Goal: Communication & Community: Answer question/provide support

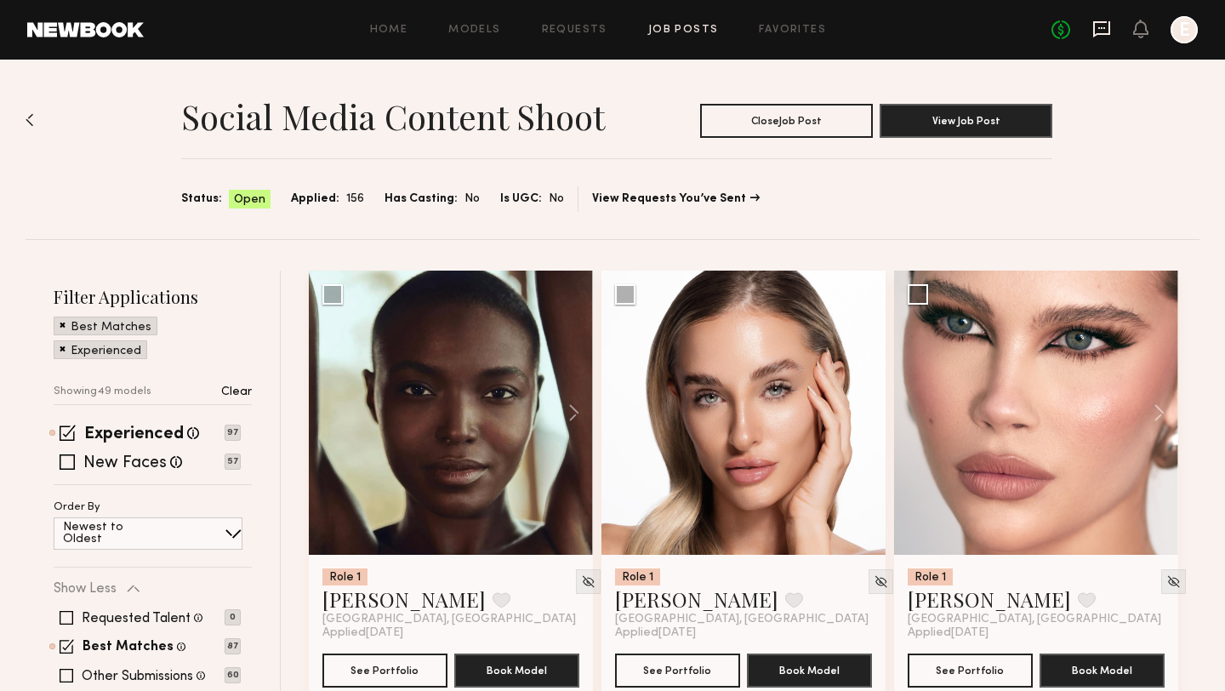
click at [1100, 33] on icon at bounding box center [1101, 29] width 17 height 16
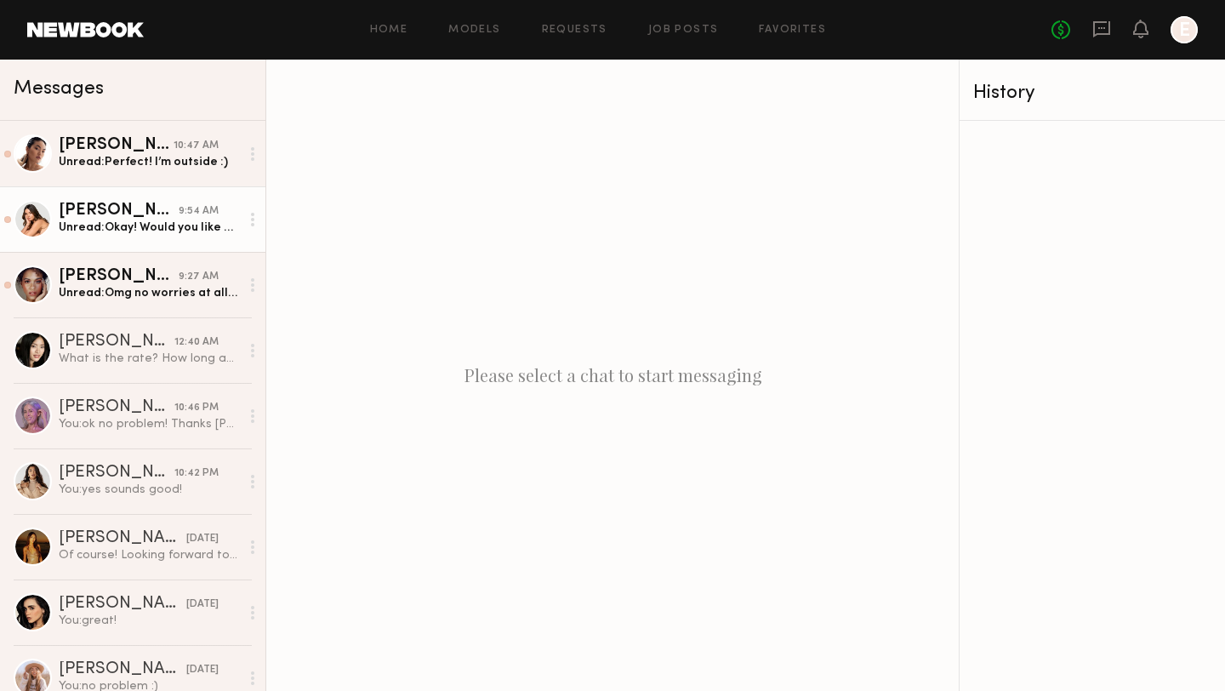
click at [116, 231] on div "Unread: Okay! Would you like me to come completely bare faced or light makeup i…" at bounding box center [149, 228] width 181 height 16
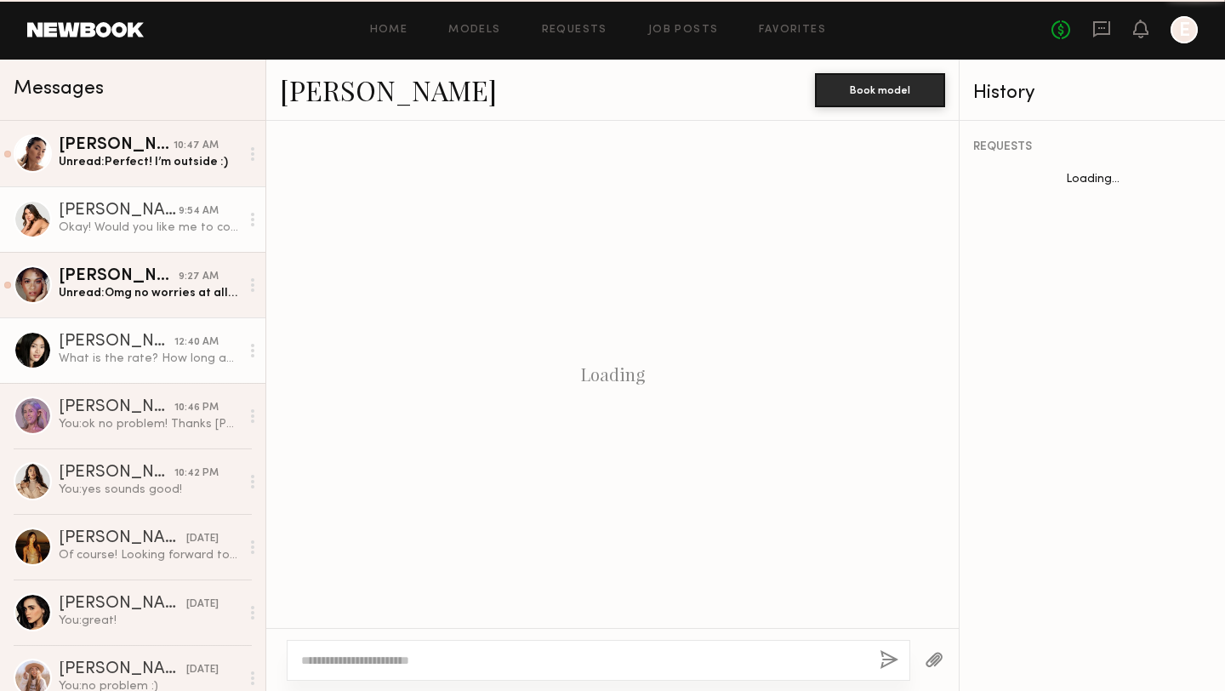
scroll to position [1242, 0]
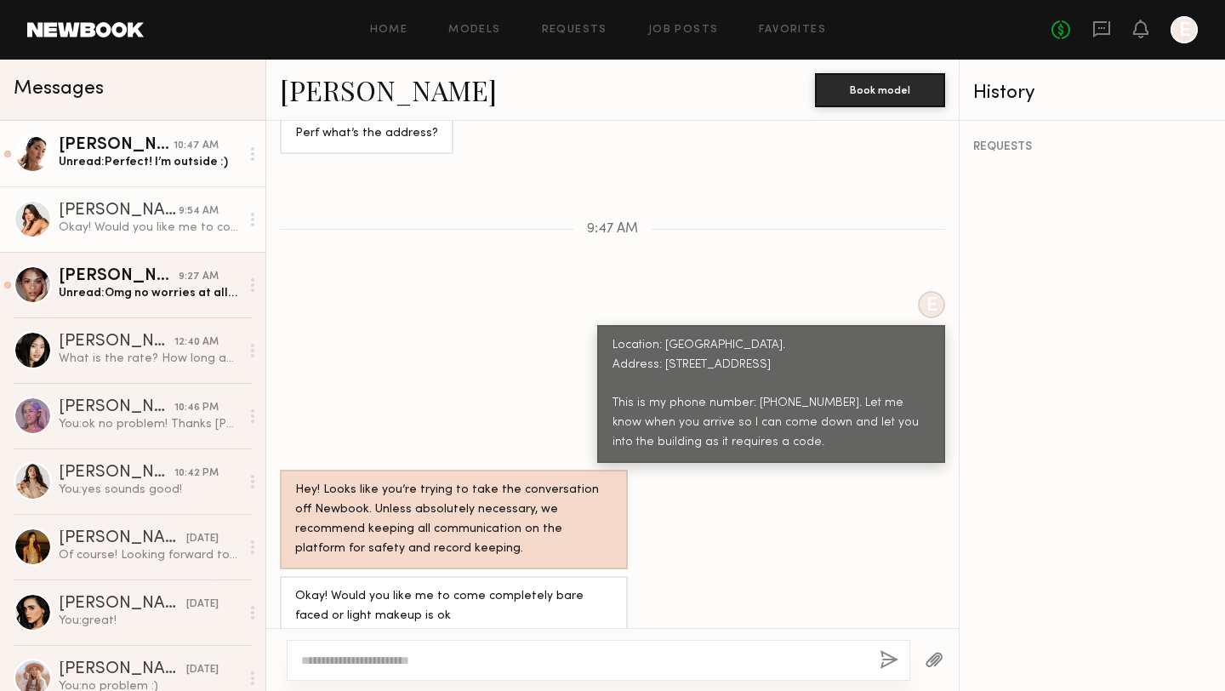
click at [134, 175] on link "Enkie T. 10:47 AM Unread: Perfect! I’m outside :)" at bounding box center [132, 154] width 265 height 66
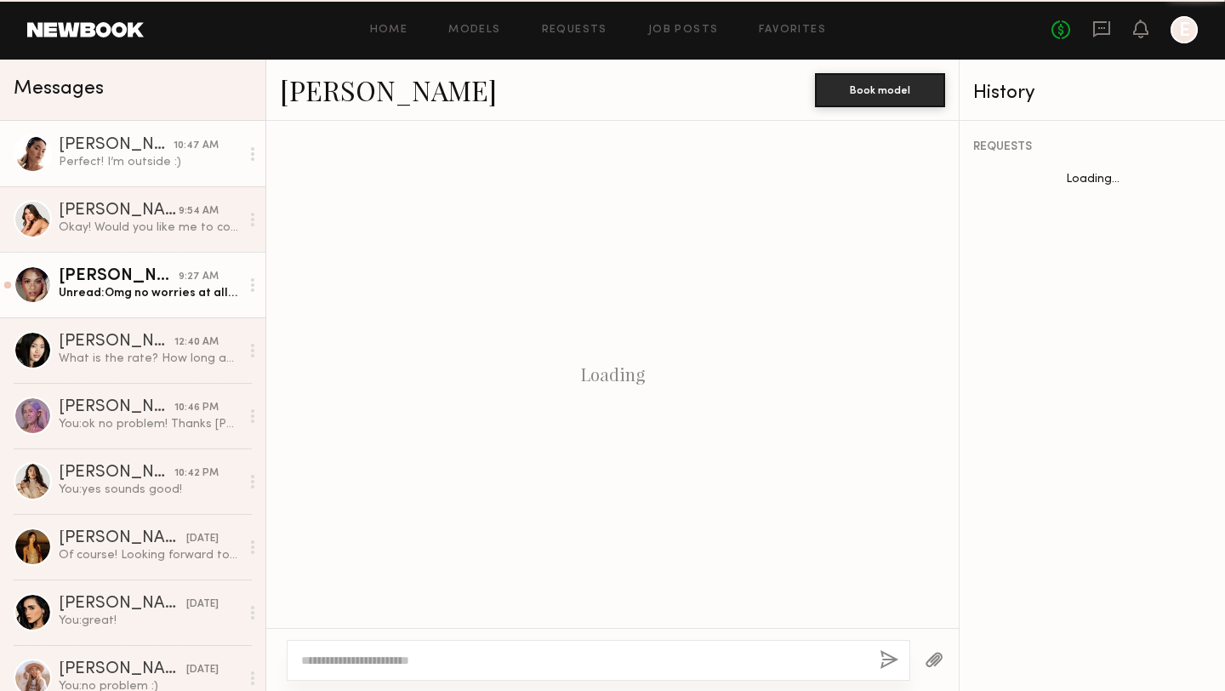
scroll to position [1548, 0]
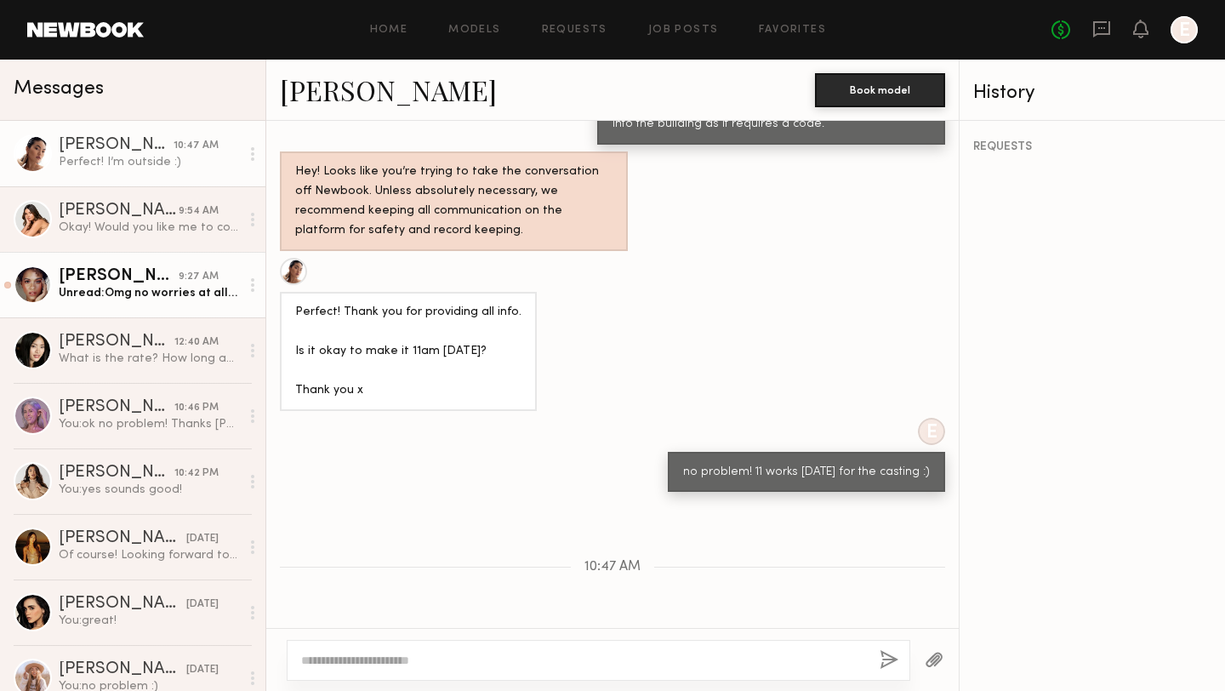
click at [128, 295] on div "Unread: Omg no worries at all! So I should know this answer in about 2 hours! C…" at bounding box center [149, 293] width 181 height 16
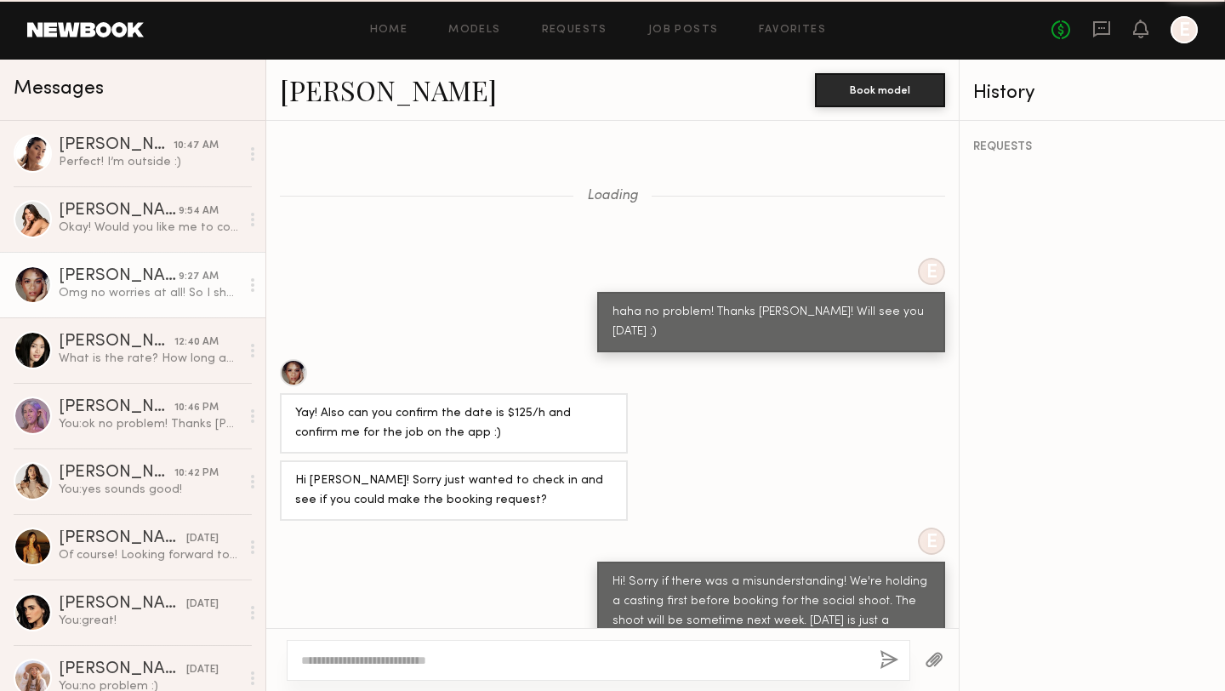
scroll to position [704, 0]
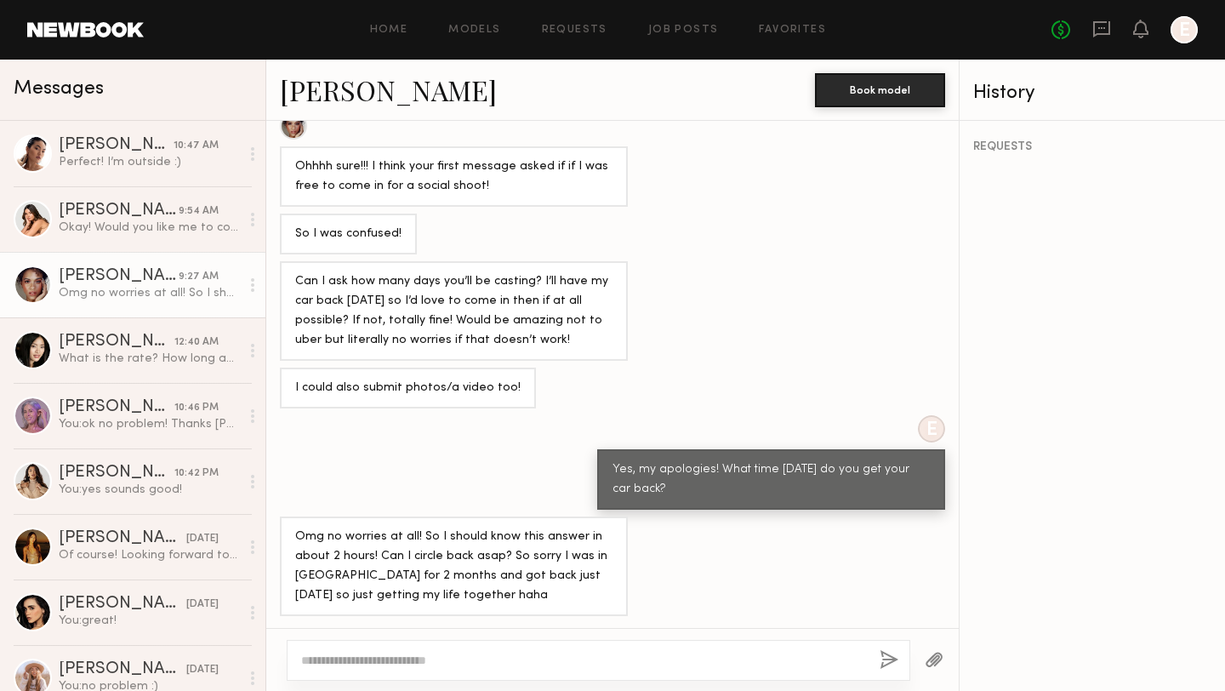
click at [532, 650] on div at bounding box center [599, 660] width 624 height 41
click at [527, 666] on textarea at bounding box center [583, 660] width 565 height 17
type textarea "**********"
click at [885, 660] on button "button" at bounding box center [889, 660] width 19 height 21
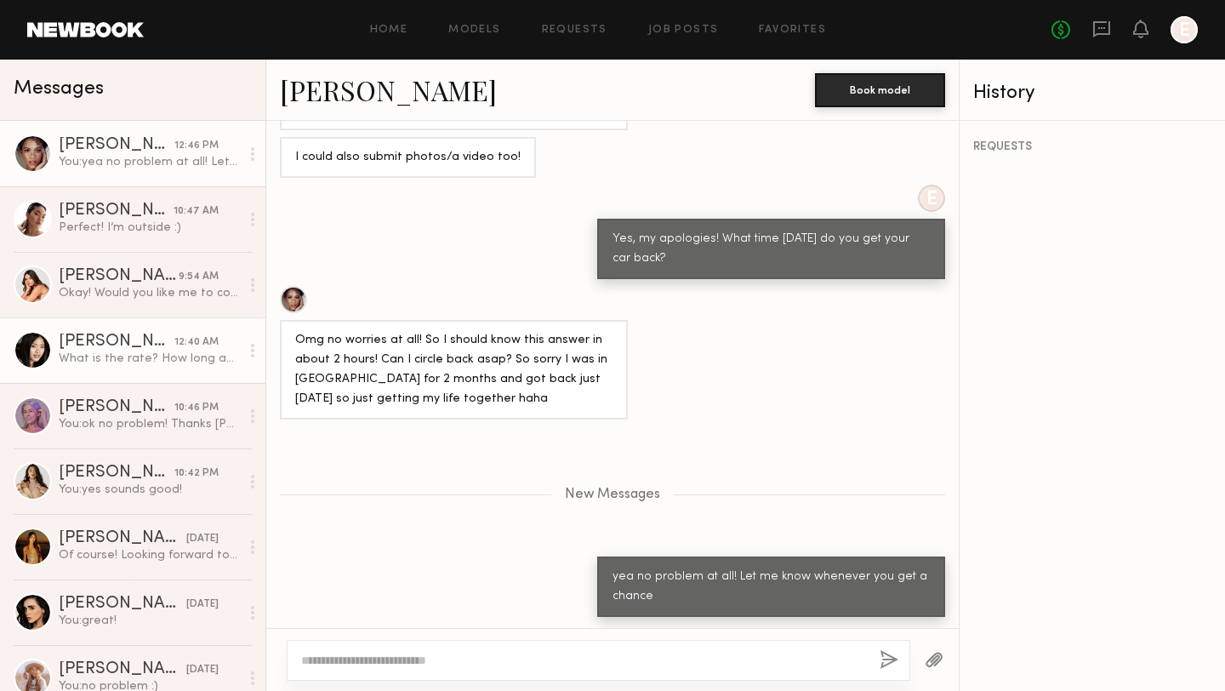
click at [110, 341] on div "Jennifer L." at bounding box center [117, 342] width 116 height 17
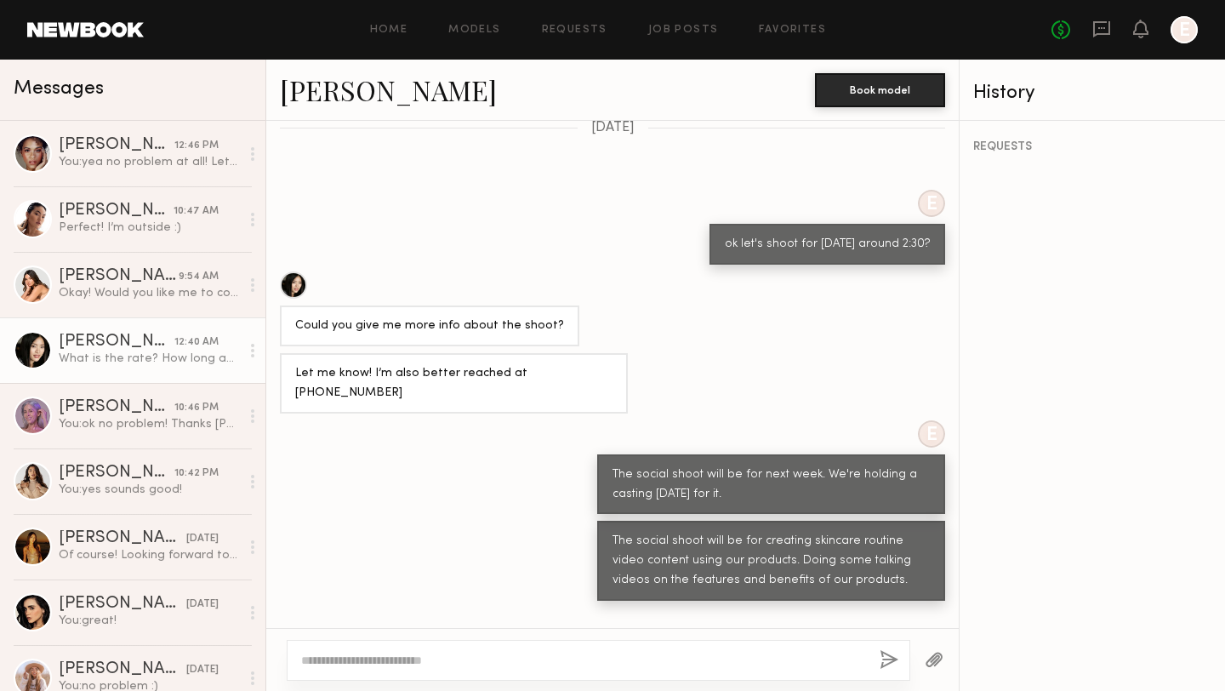
scroll to position [942, 0]
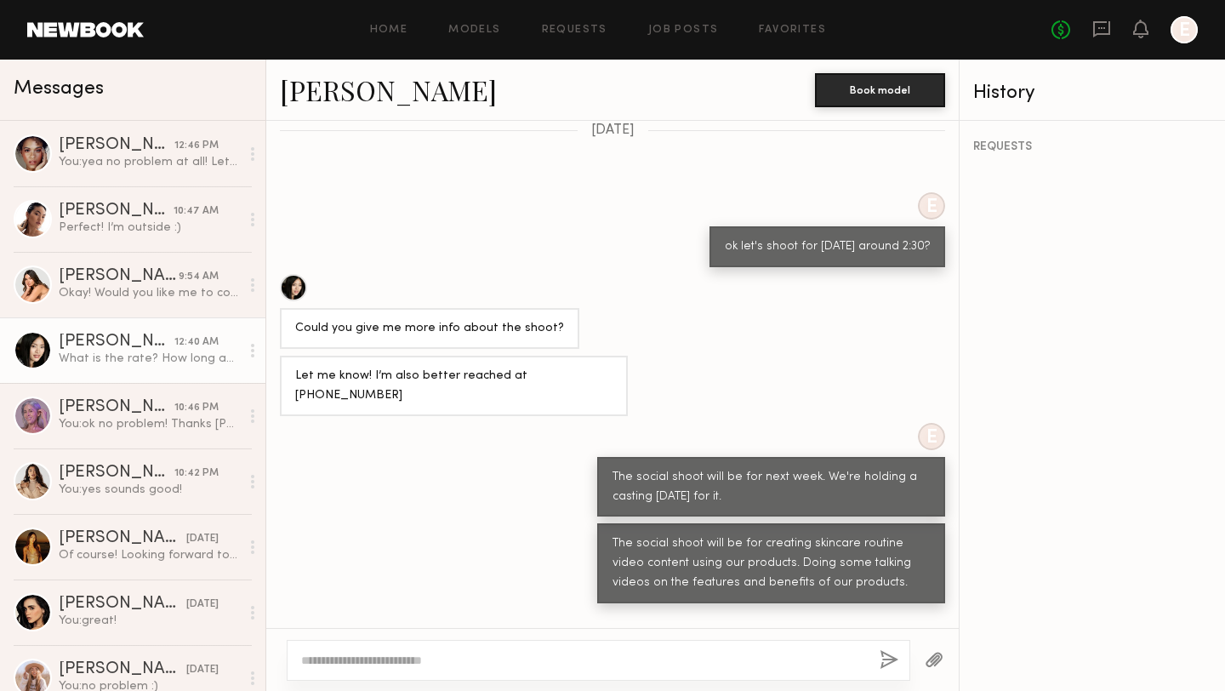
click at [299, 274] on div at bounding box center [293, 287] width 27 height 27
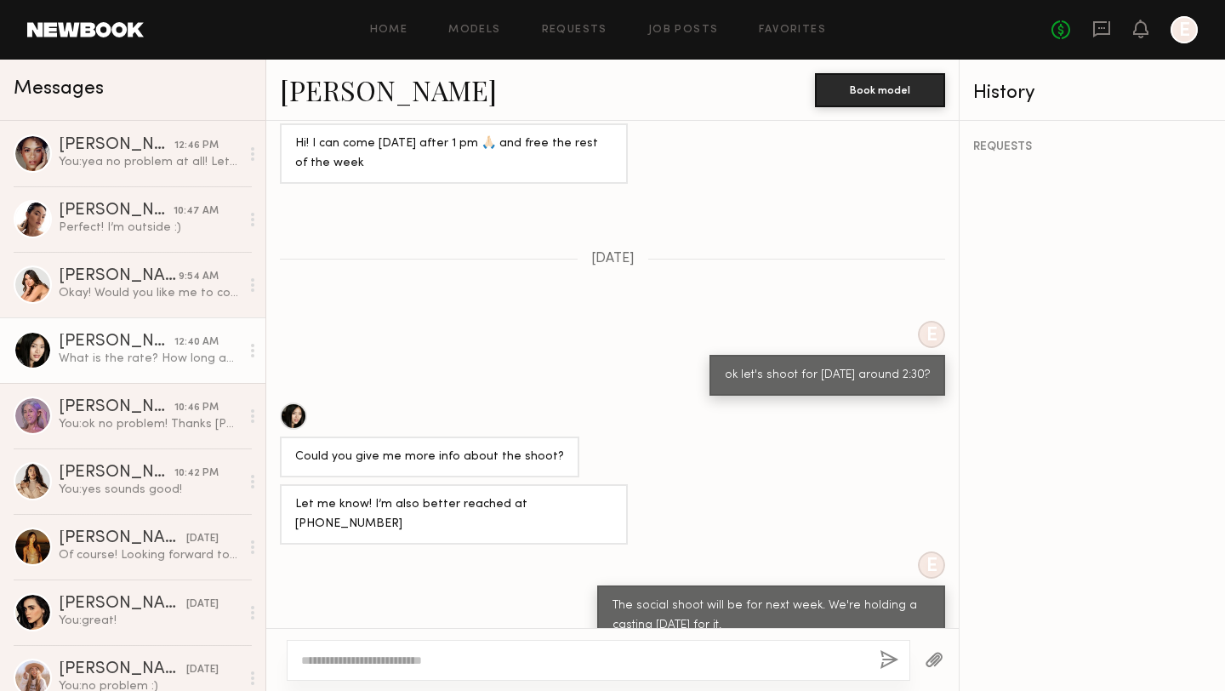
scroll to position [1073, 0]
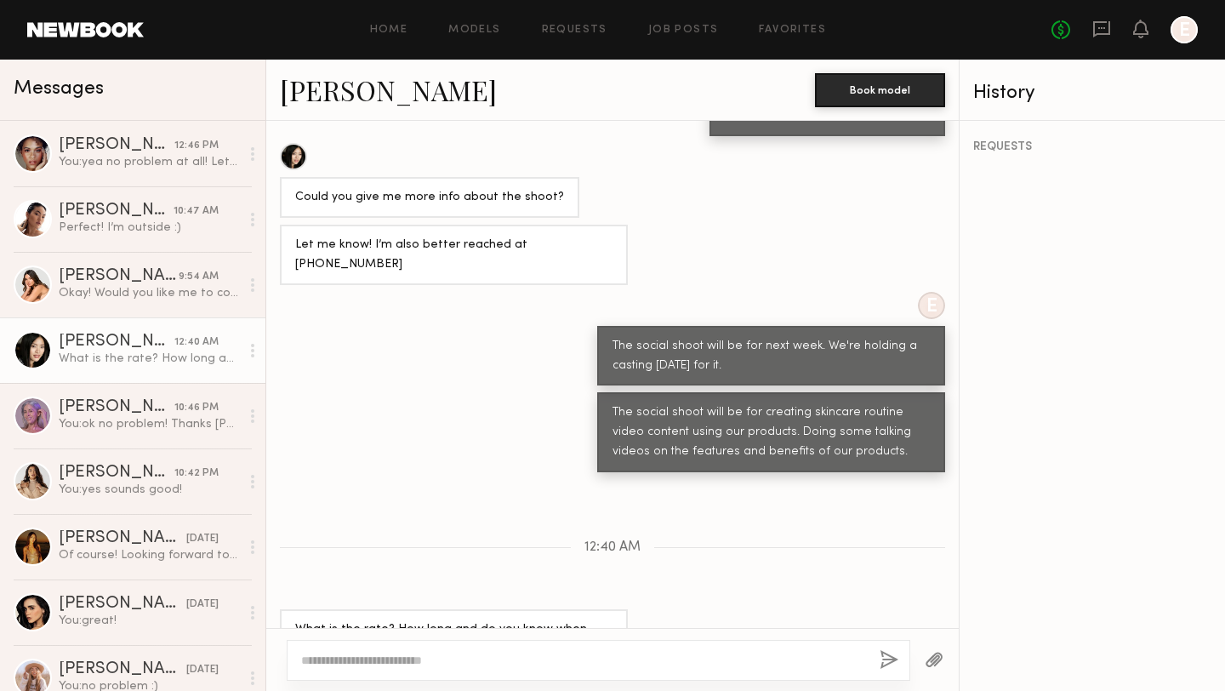
click at [414, 664] on textarea at bounding box center [583, 660] width 565 height 17
type textarea "*"
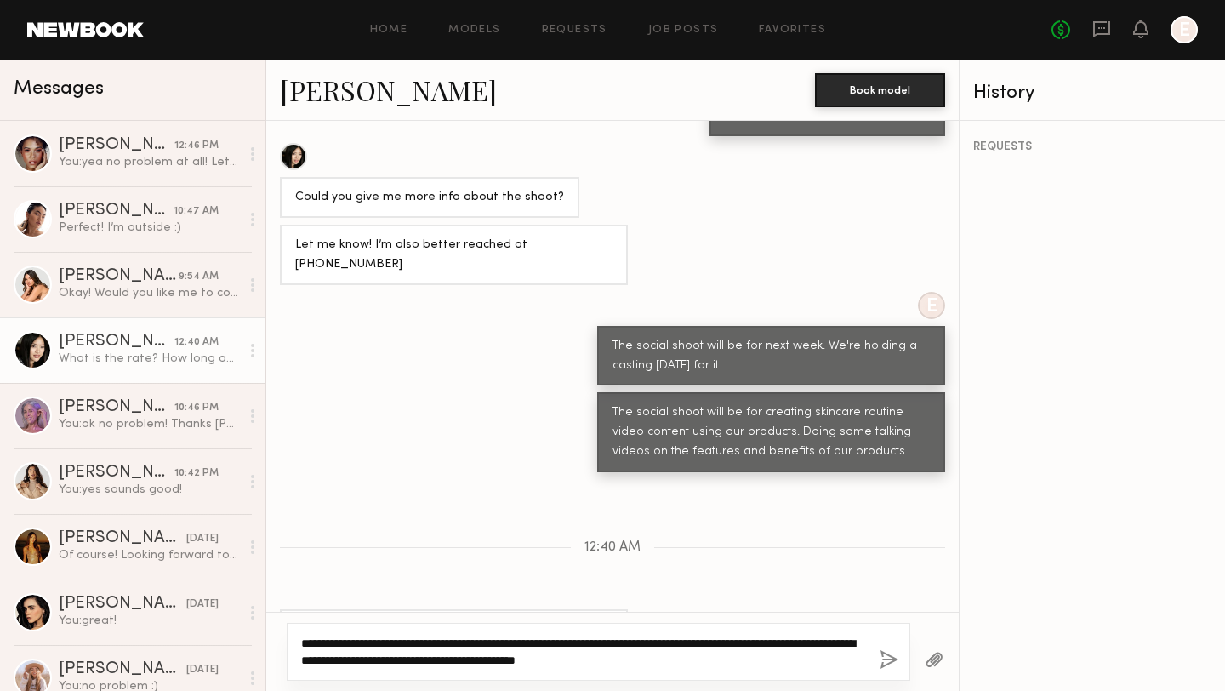
type textarea "**********"
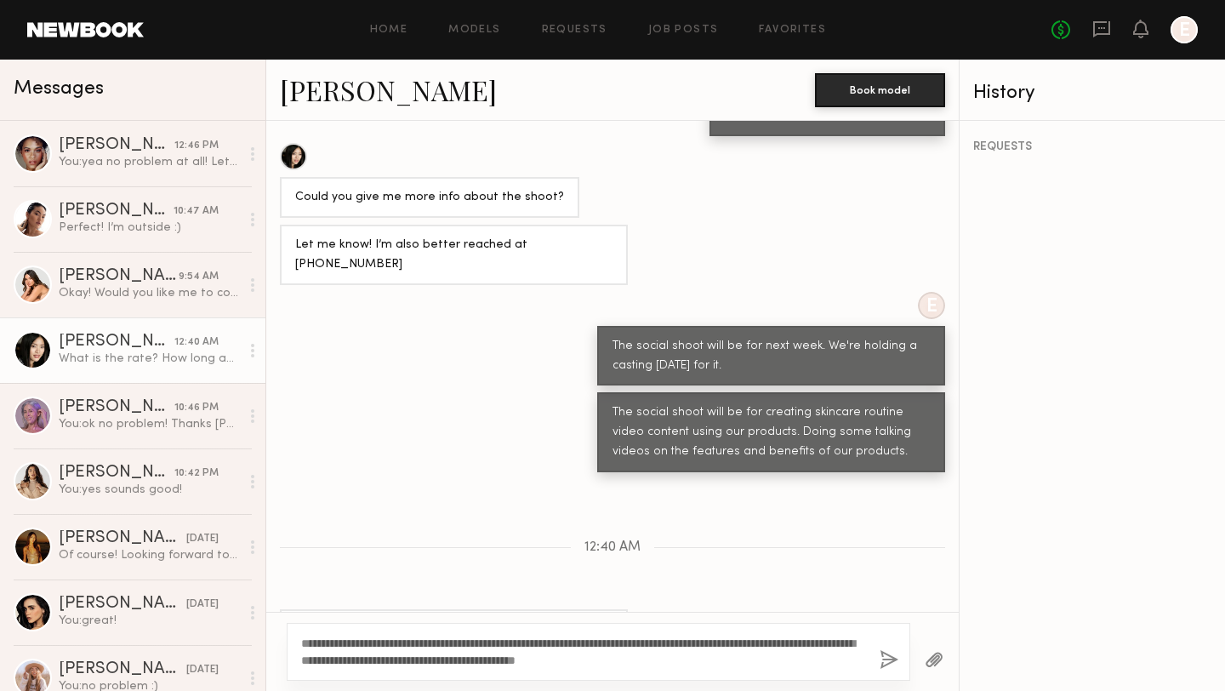
click at [890, 659] on button "button" at bounding box center [889, 660] width 19 height 21
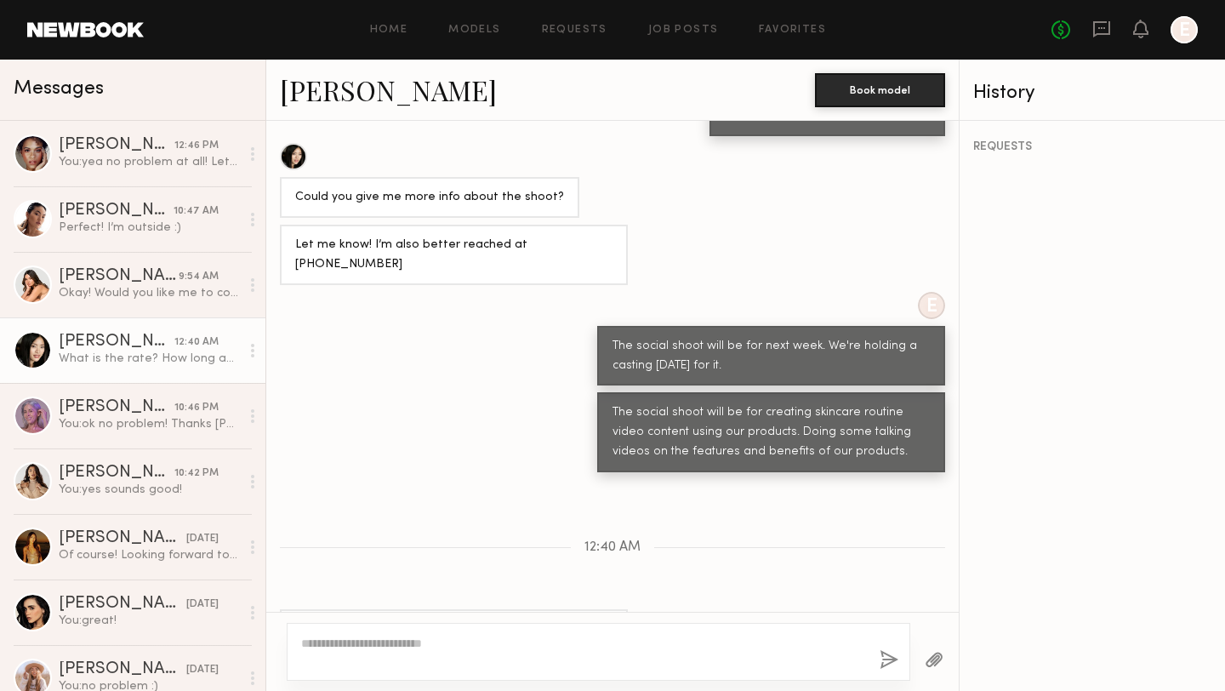
scroll to position [1343, 0]
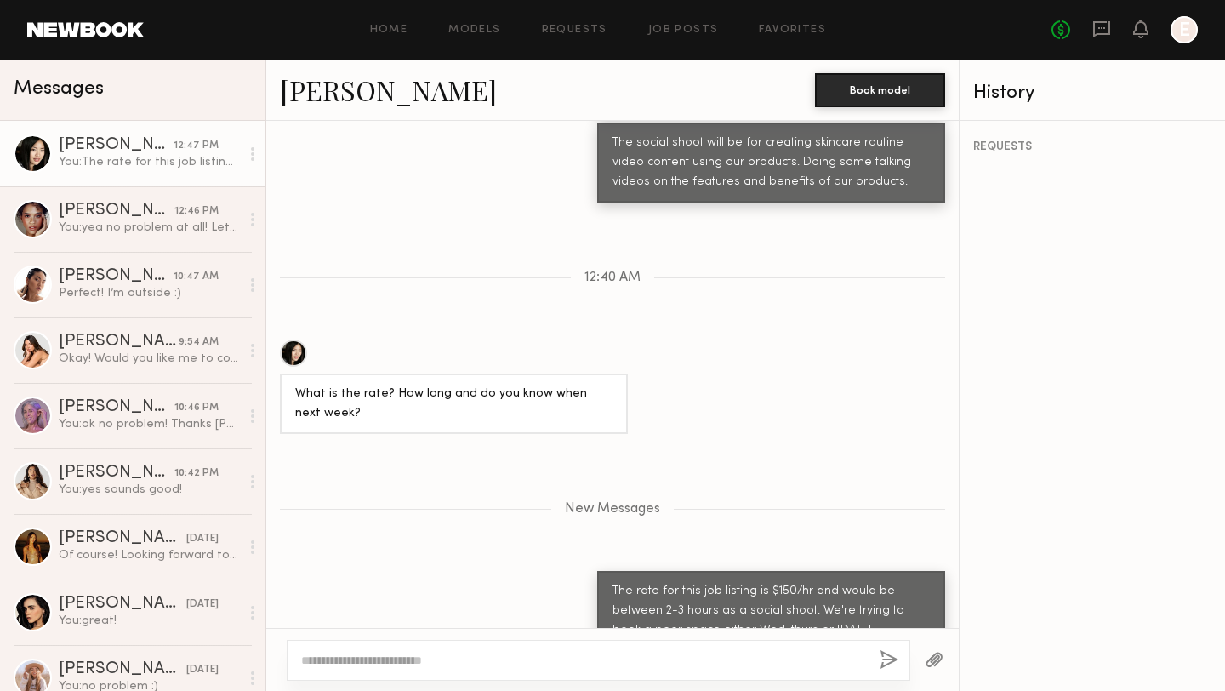
click at [813, 652] on textarea at bounding box center [583, 660] width 565 height 17
click at [461, 660] on textarea "**********" at bounding box center [583, 660] width 565 height 17
click at [668, 664] on textarea "**********" at bounding box center [583, 660] width 565 height 17
type textarea "**********"
click at [893, 661] on button "button" at bounding box center [889, 660] width 19 height 21
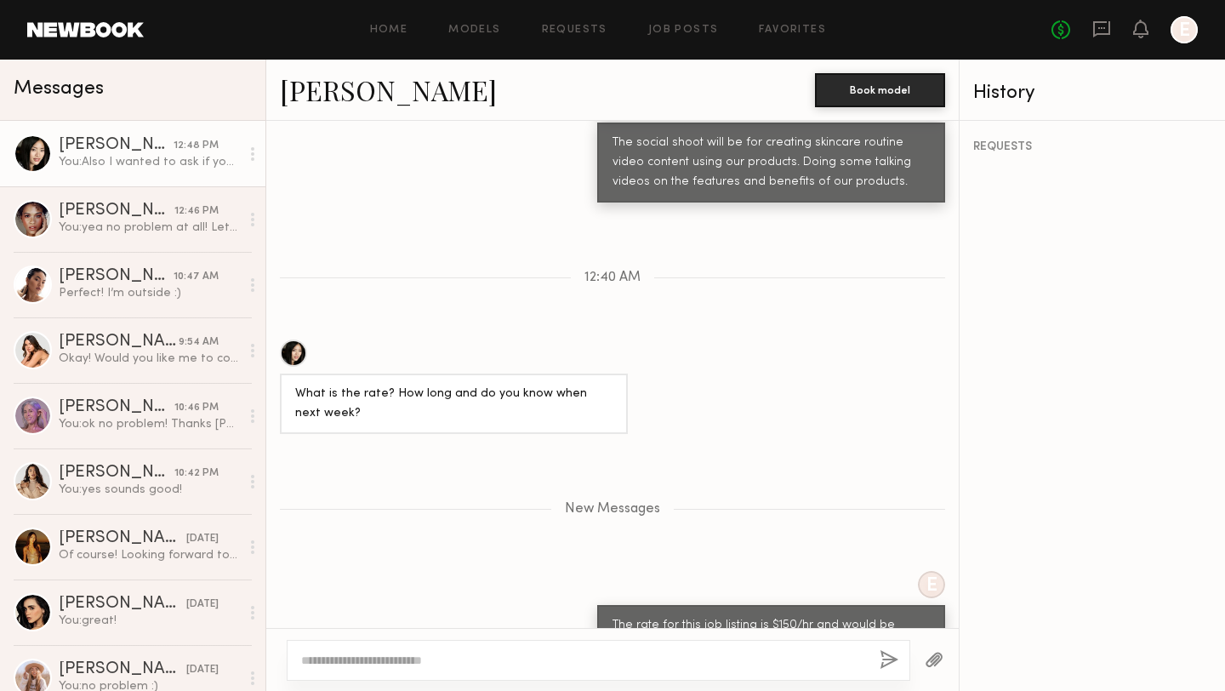
scroll to position [1444, 0]
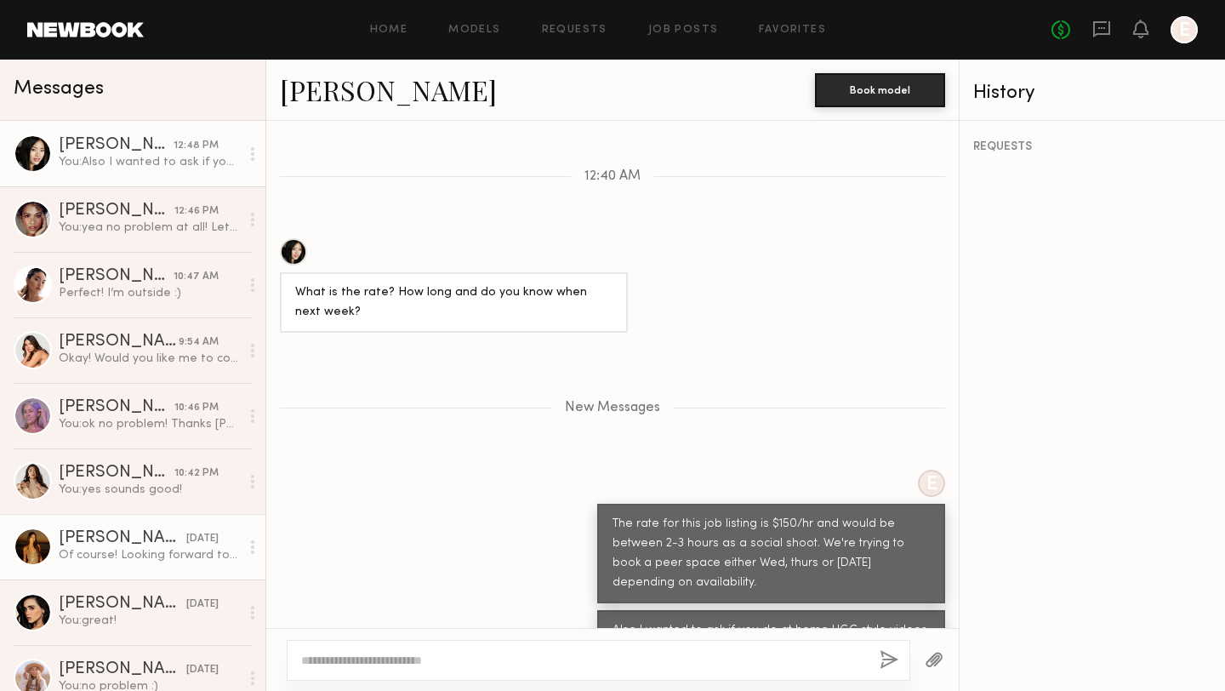
click at [107, 544] on div "Kristine W." at bounding box center [123, 538] width 128 height 17
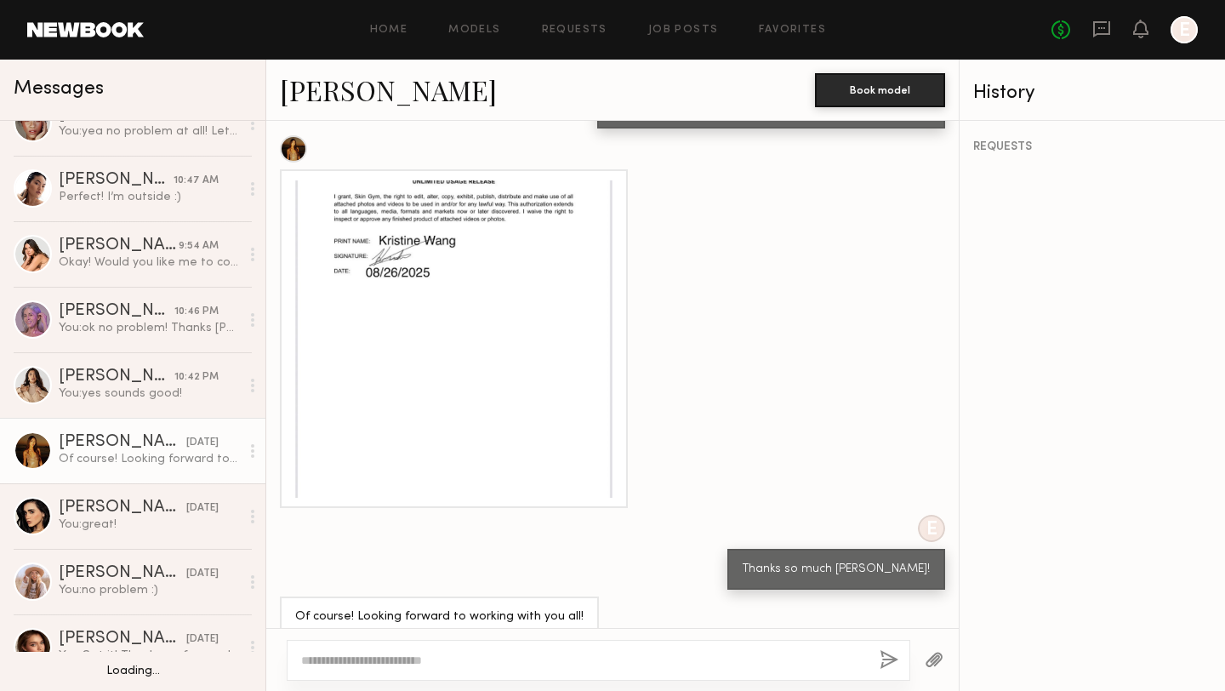
scroll to position [124, 0]
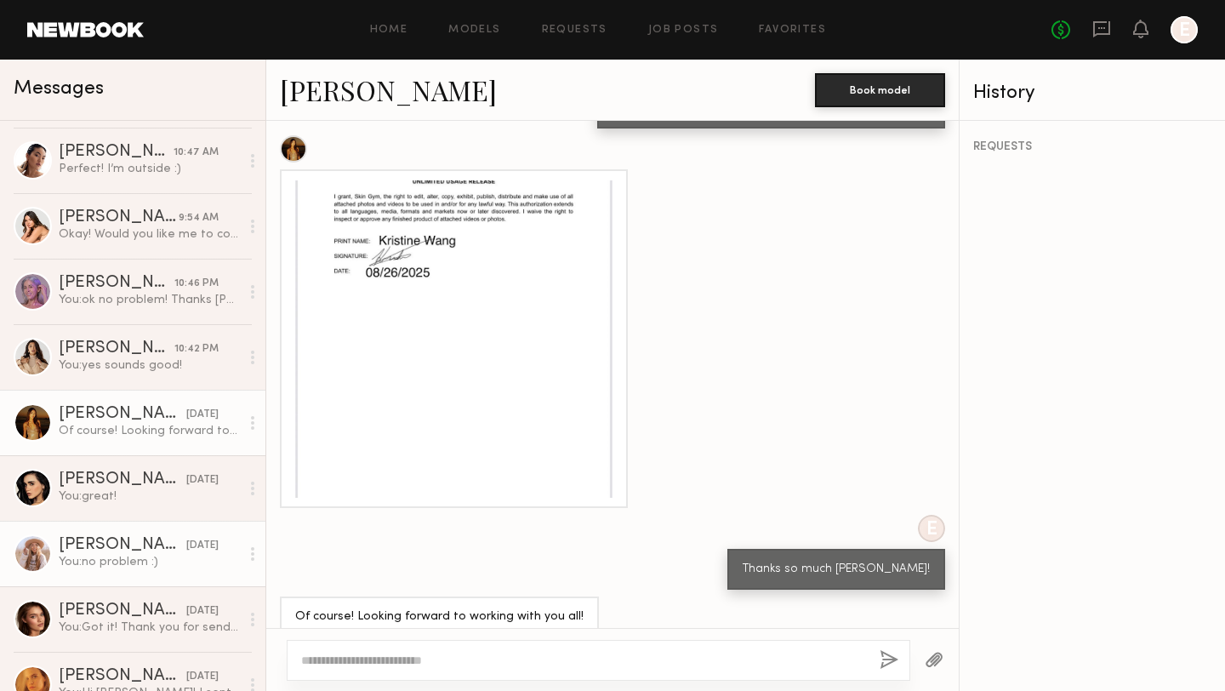
click at [123, 550] on div "Rebecca L." at bounding box center [123, 545] width 128 height 17
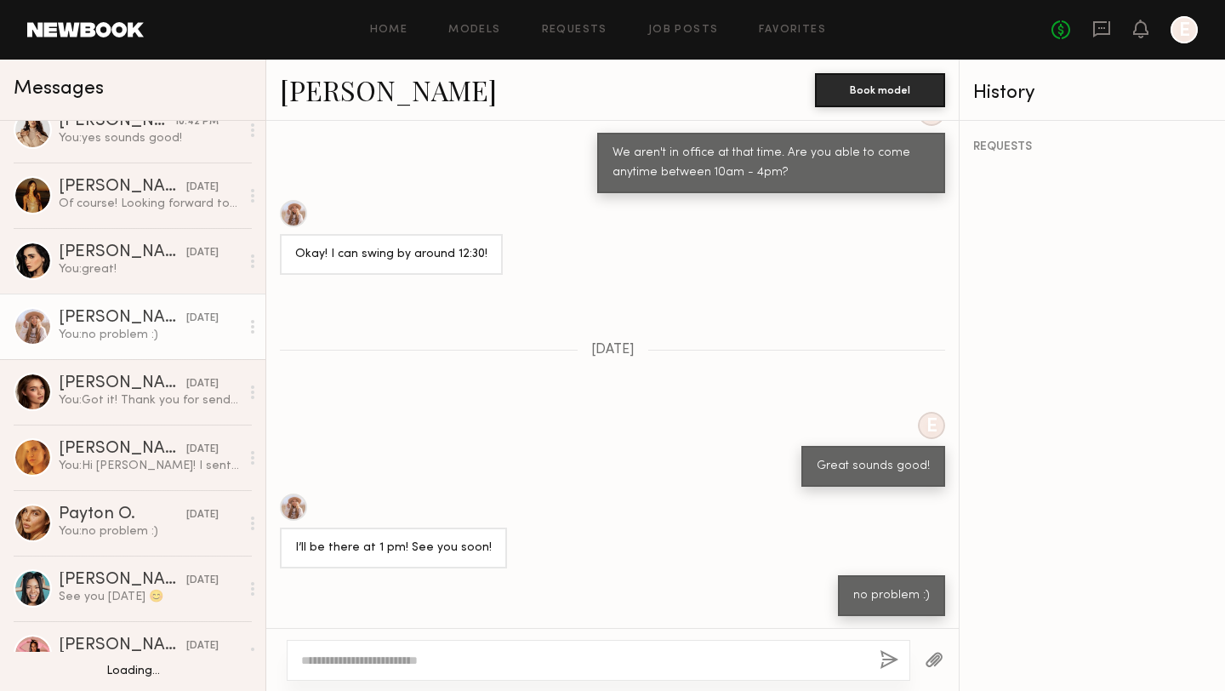
scroll to position [373, 0]
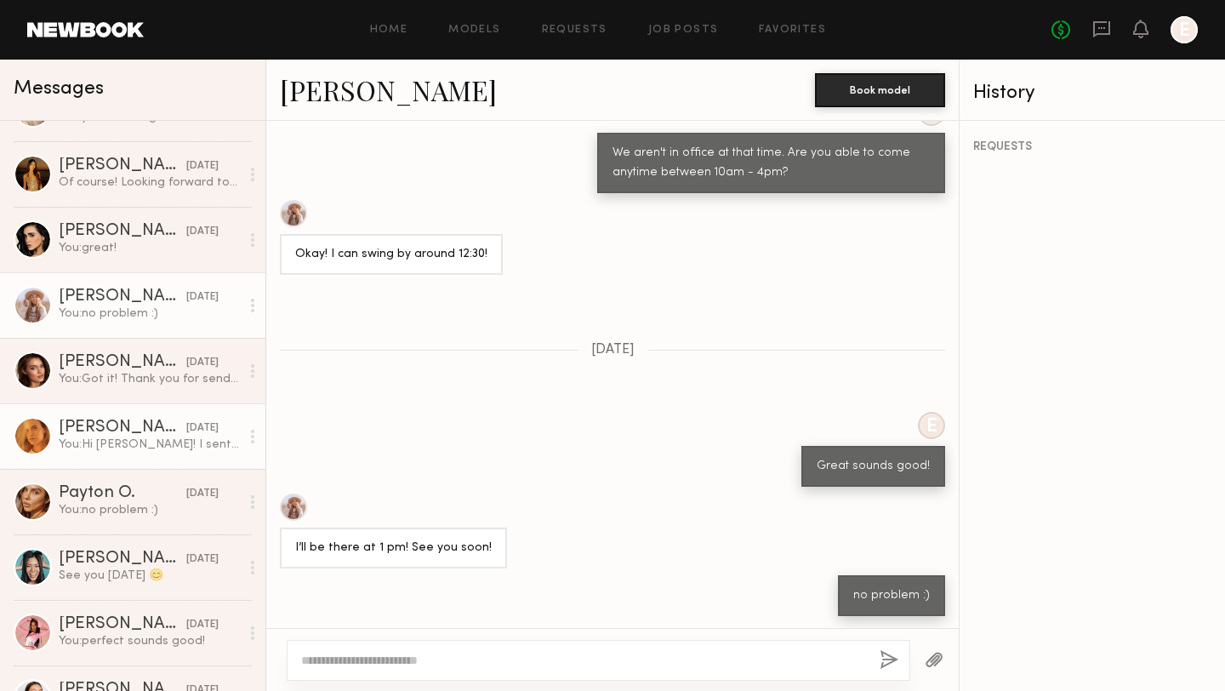
click at [116, 436] on div "You: Hi Kat! I sent over our Release form. Can you sign and send back today. Af…" at bounding box center [149, 444] width 181 height 16
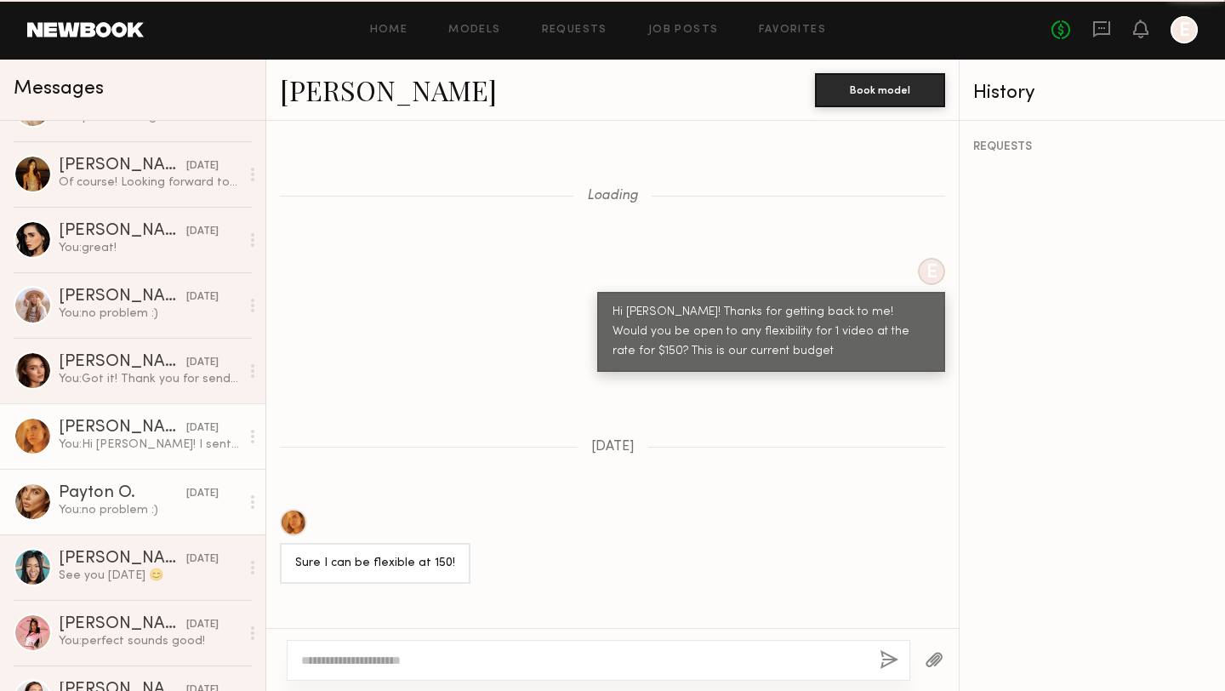
scroll to position [1076, 0]
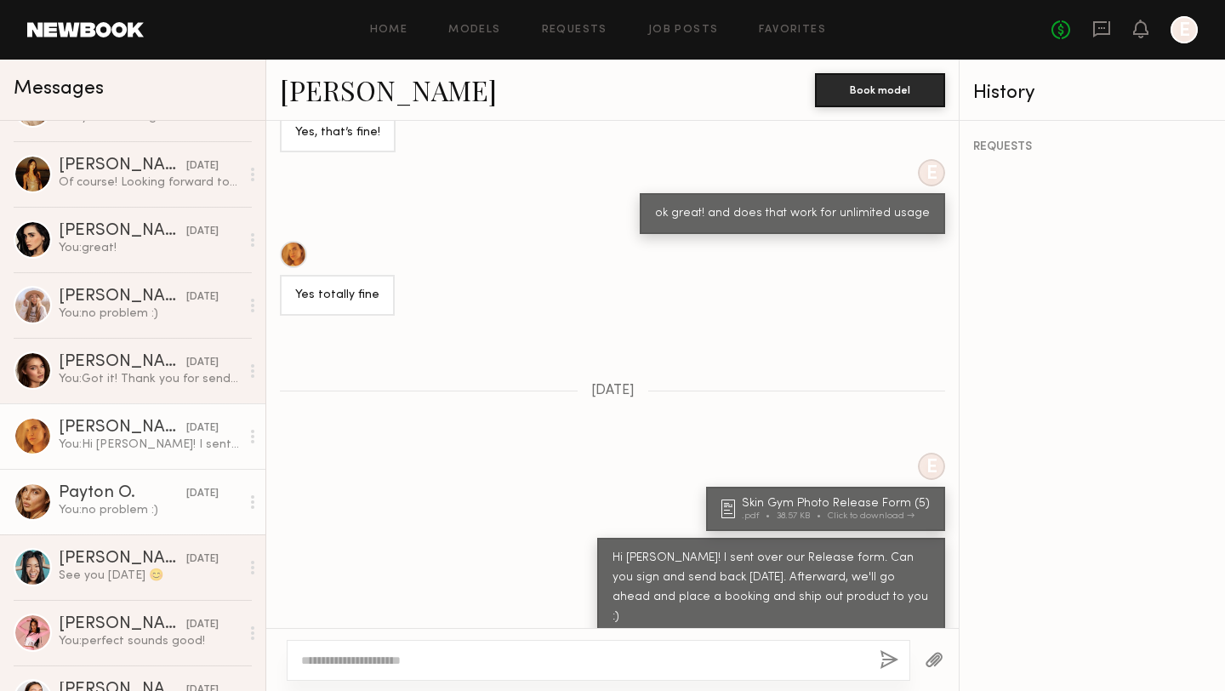
click at [117, 495] on div "Payton O." at bounding box center [123, 493] width 128 height 17
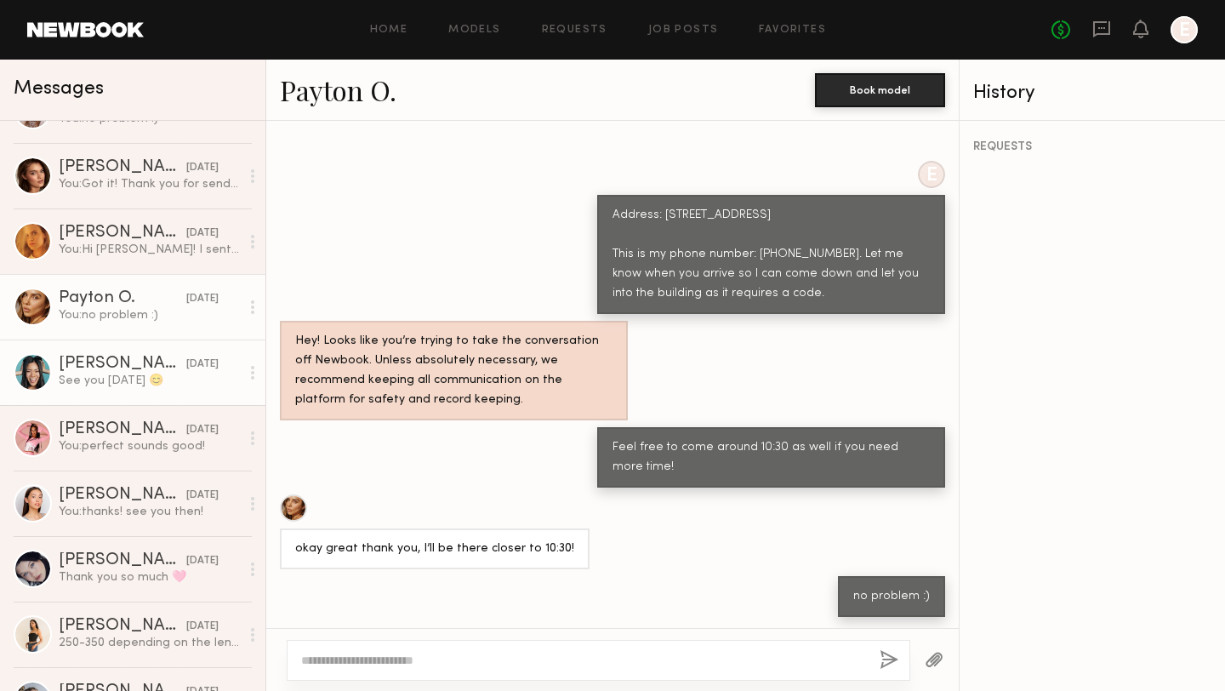
scroll to position [574, 0]
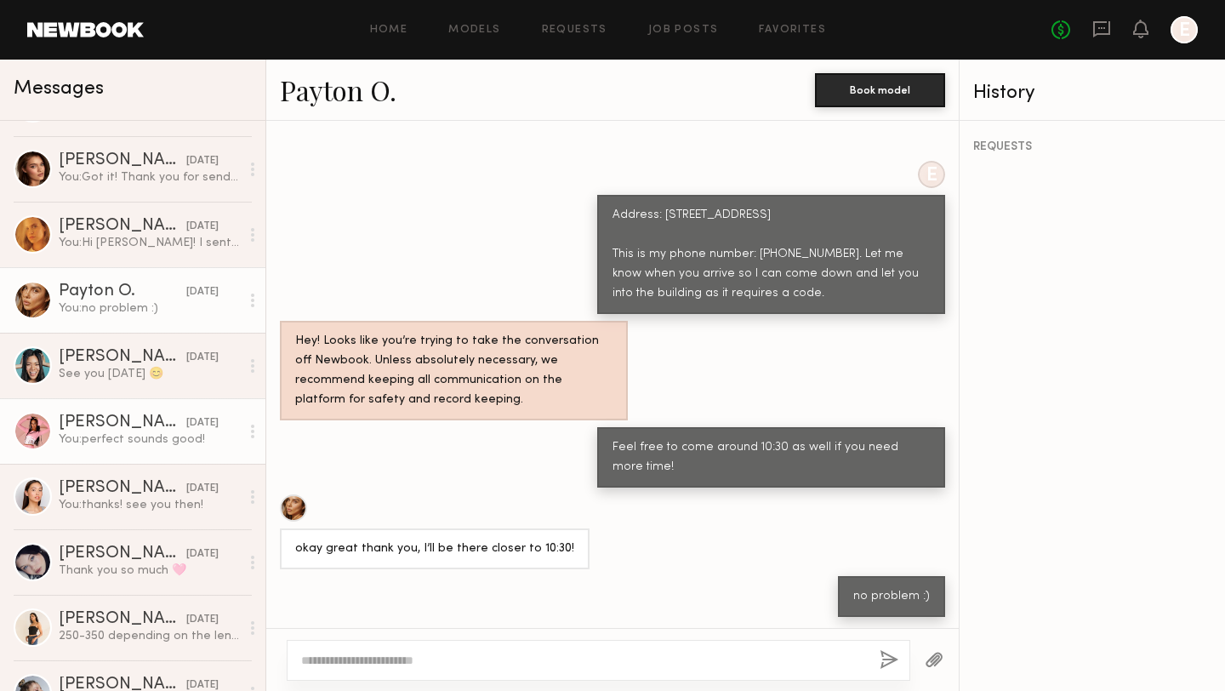
click at [103, 429] on div "Zohara E." at bounding box center [123, 422] width 128 height 17
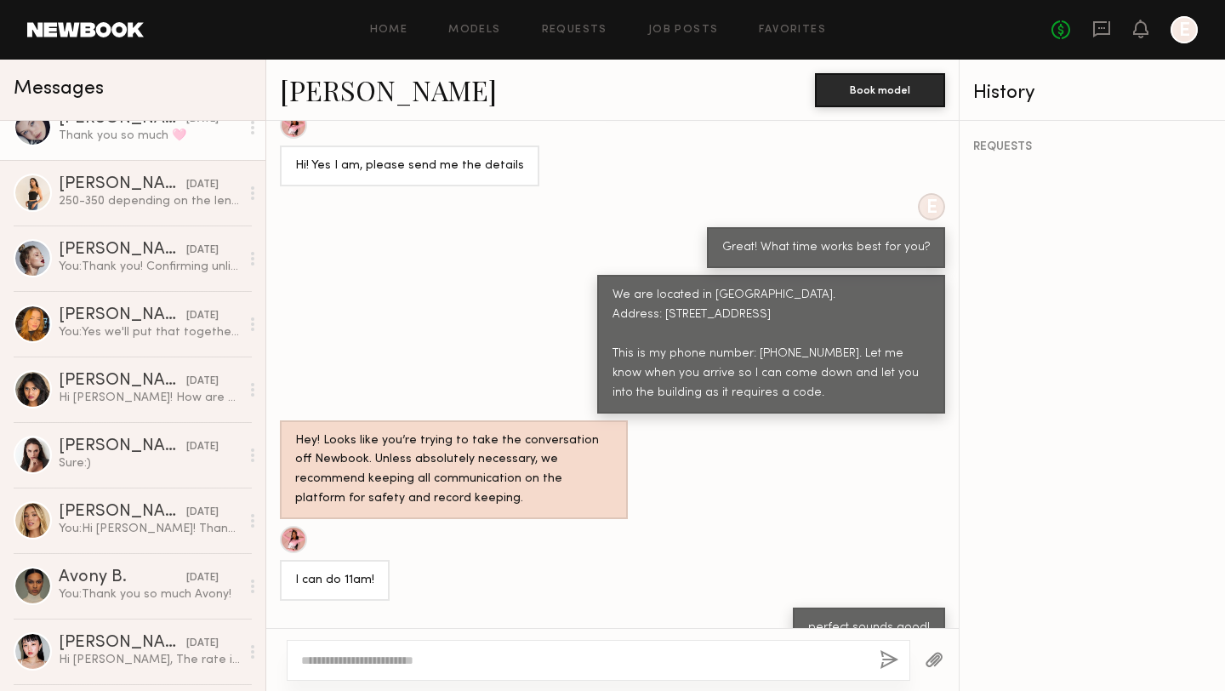
scroll to position [1018, 0]
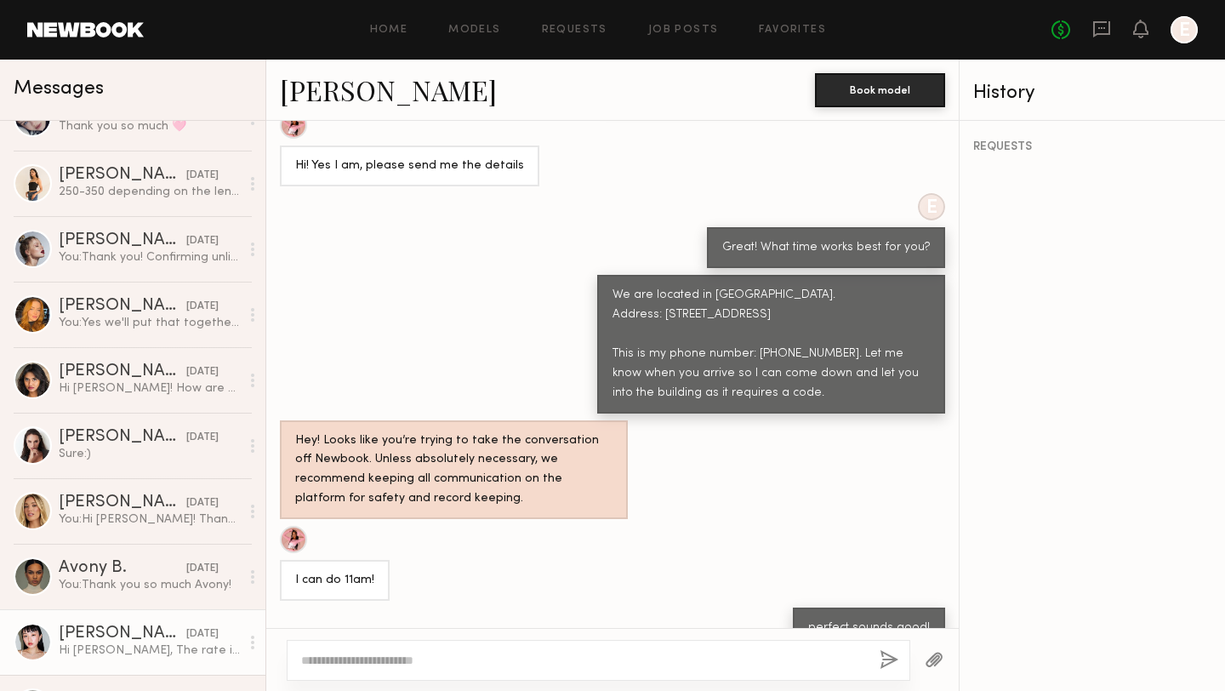
click at [112, 636] on div "Lin M." at bounding box center [123, 633] width 128 height 17
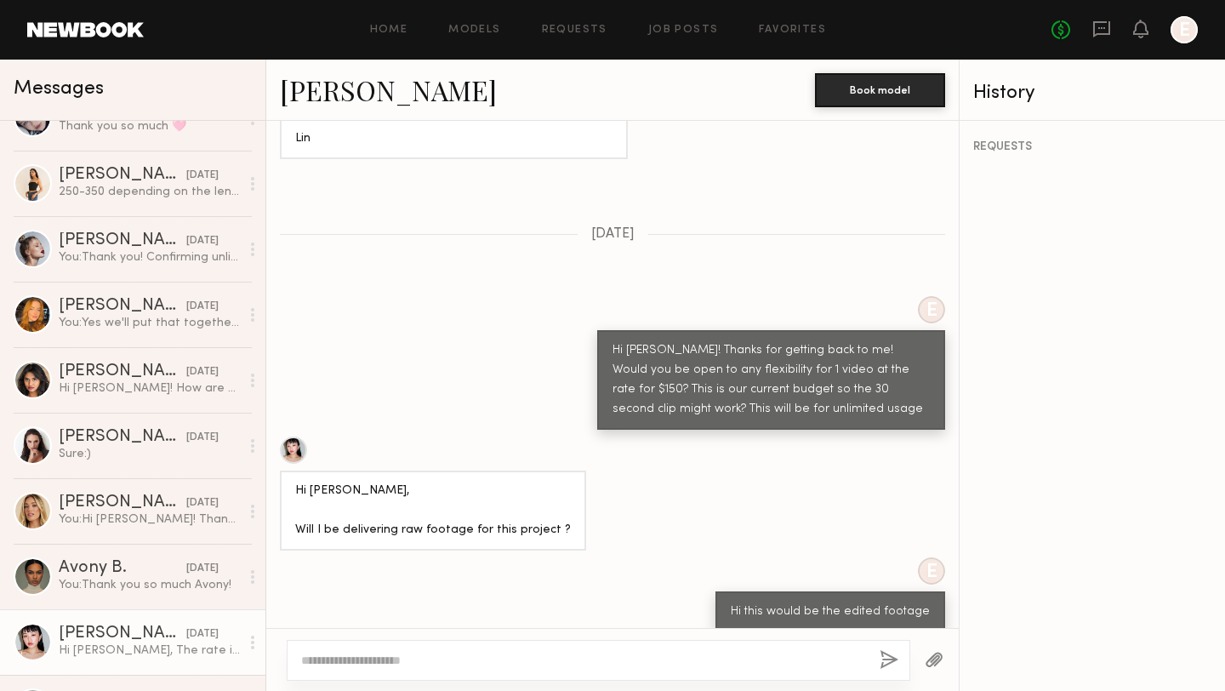
scroll to position [1857, 0]
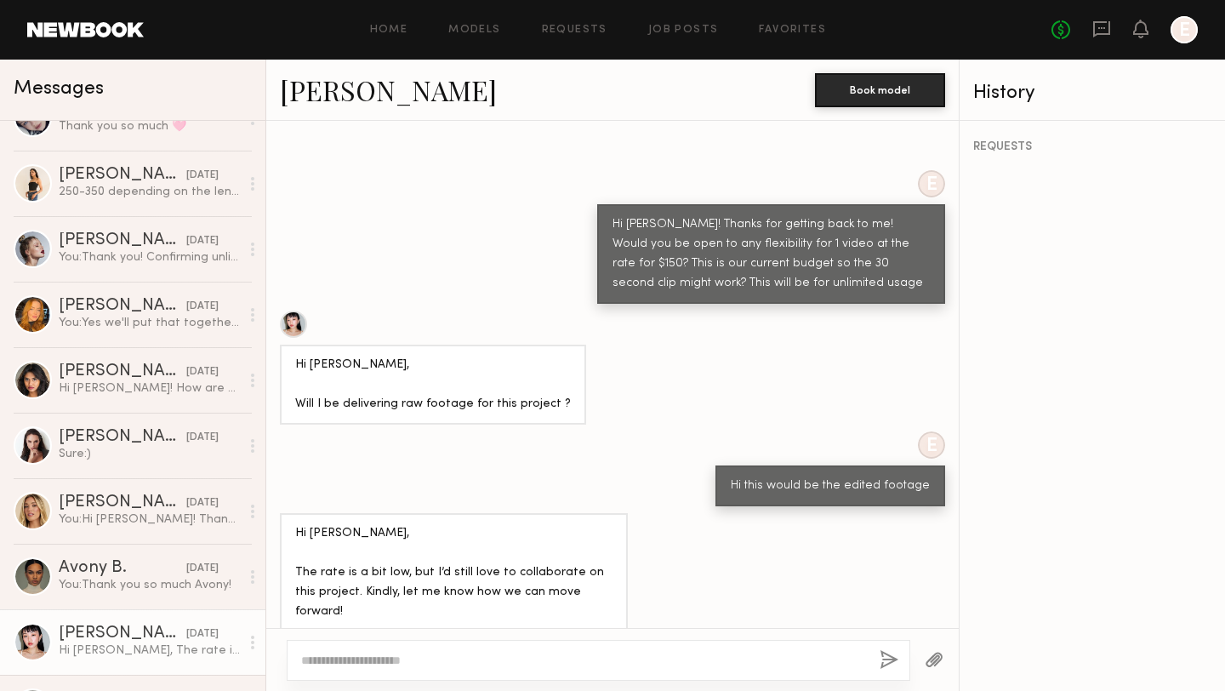
click at [372, 663] on textarea at bounding box center [583, 660] width 565 height 17
click at [298, 311] on div at bounding box center [293, 324] width 27 height 27
drag, startPoint x: 421, startPoint y: 659, endPoint x: 341, endPoint y: 657, distance: 80.0
click at [341, 657] on textarea "**********" at bounding box center [583, 660] width 565 height 17
click at [373, 656] on textarea "**********" at bounding box center [583, 660] width 565 height 17
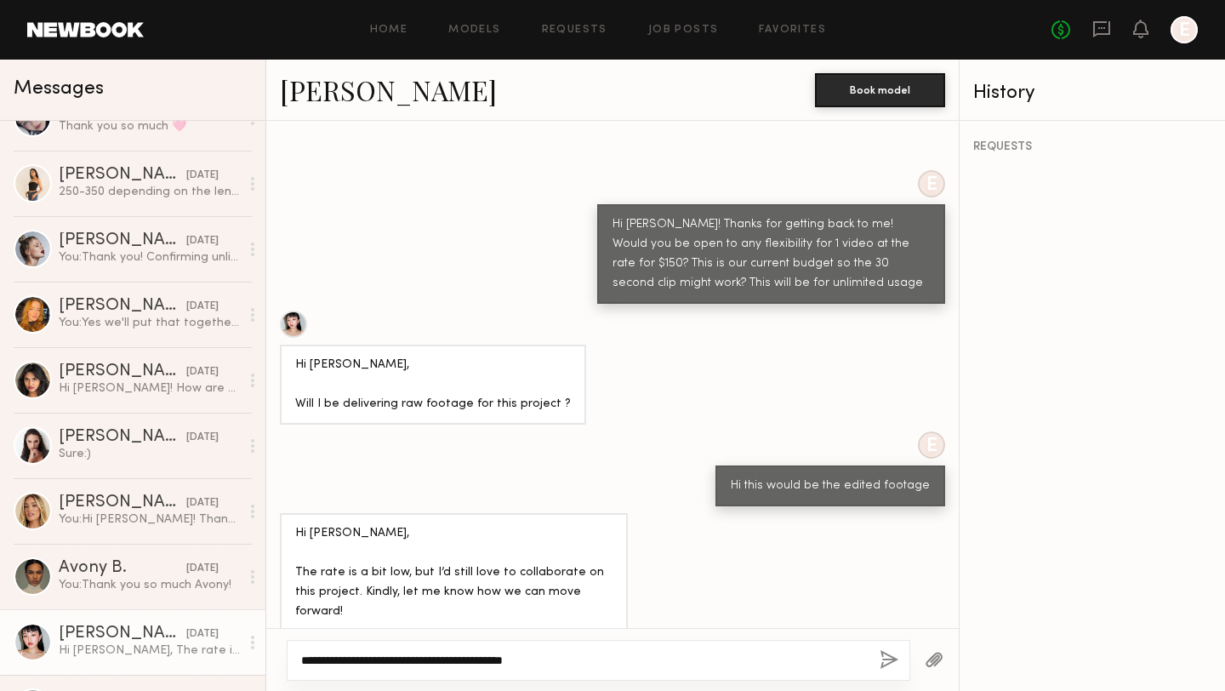
drag, startPoint x: 575, startPoint y: 663, endPoint x: 470, endPoint y: 661, distance: 105.5
click at [470, 661] on textarea "**********" at bounding box center [583, 660] width 565 height 17
type textarea "**********"
click at [891, 662] on button "button" at bounding box center [889, 660] width 19 height 21
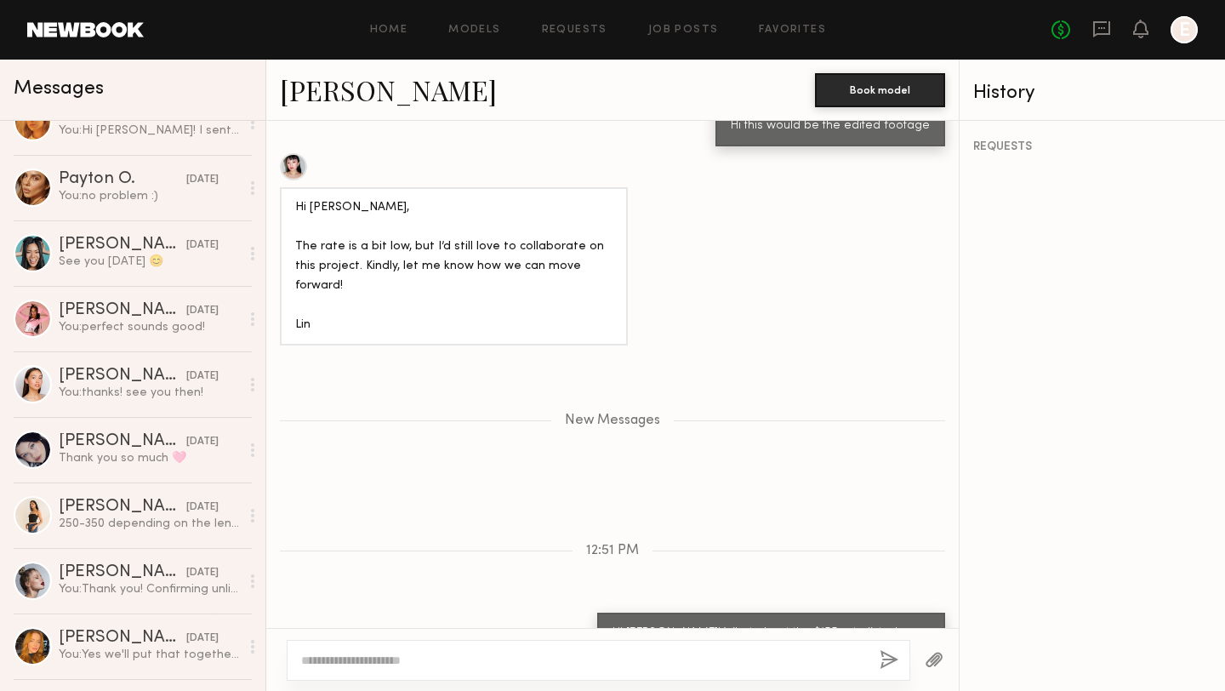
scroll to position [756, 0]
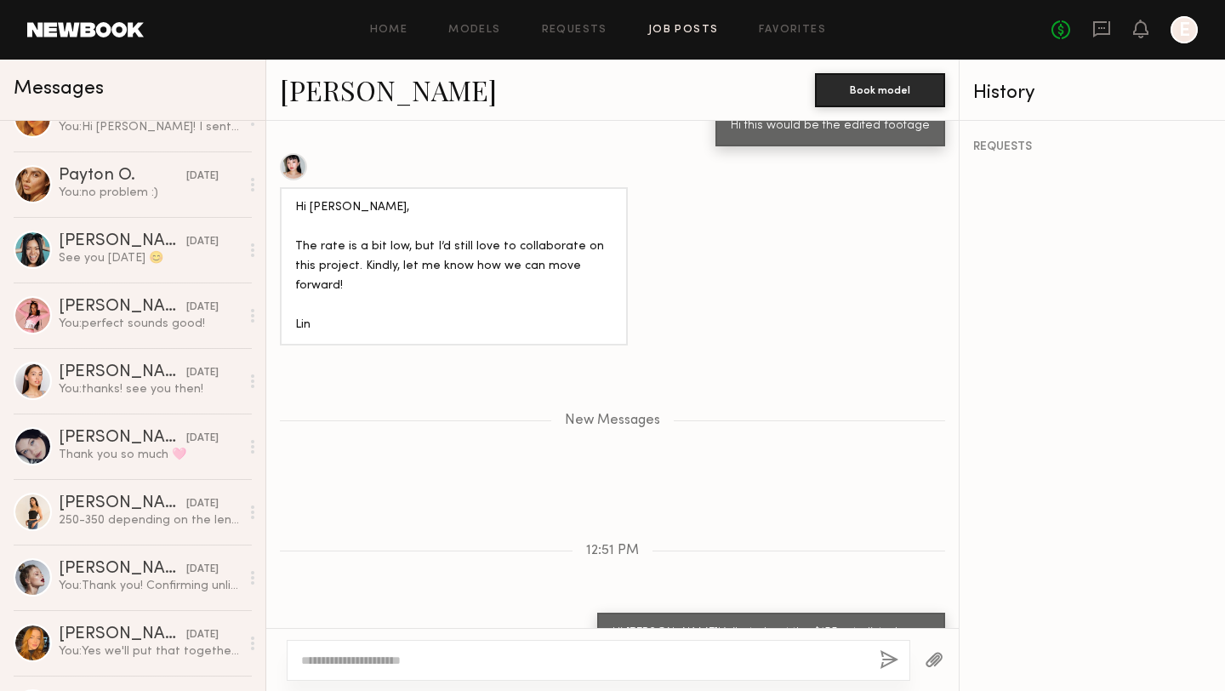
click at [684, 25] on link "Job Posts" at bounding box center [683, 30] width 71 height 11
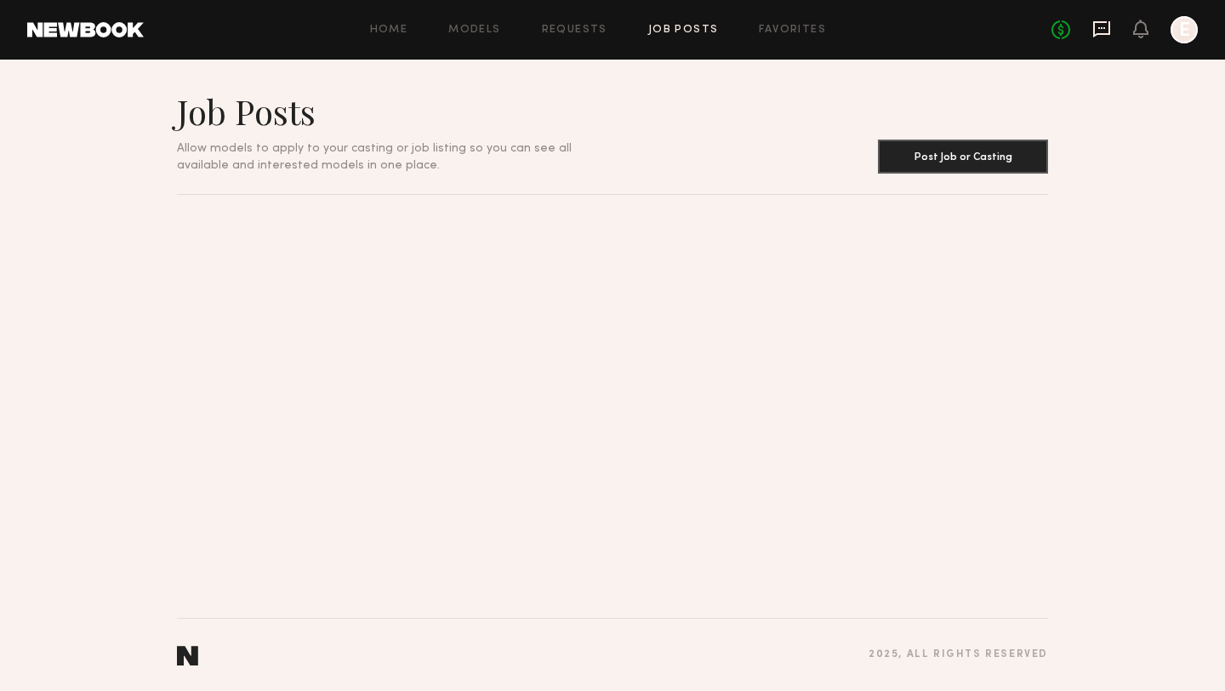
click at [1104, 35] on icon at bounding box center [1101, 29] width 17 height 16
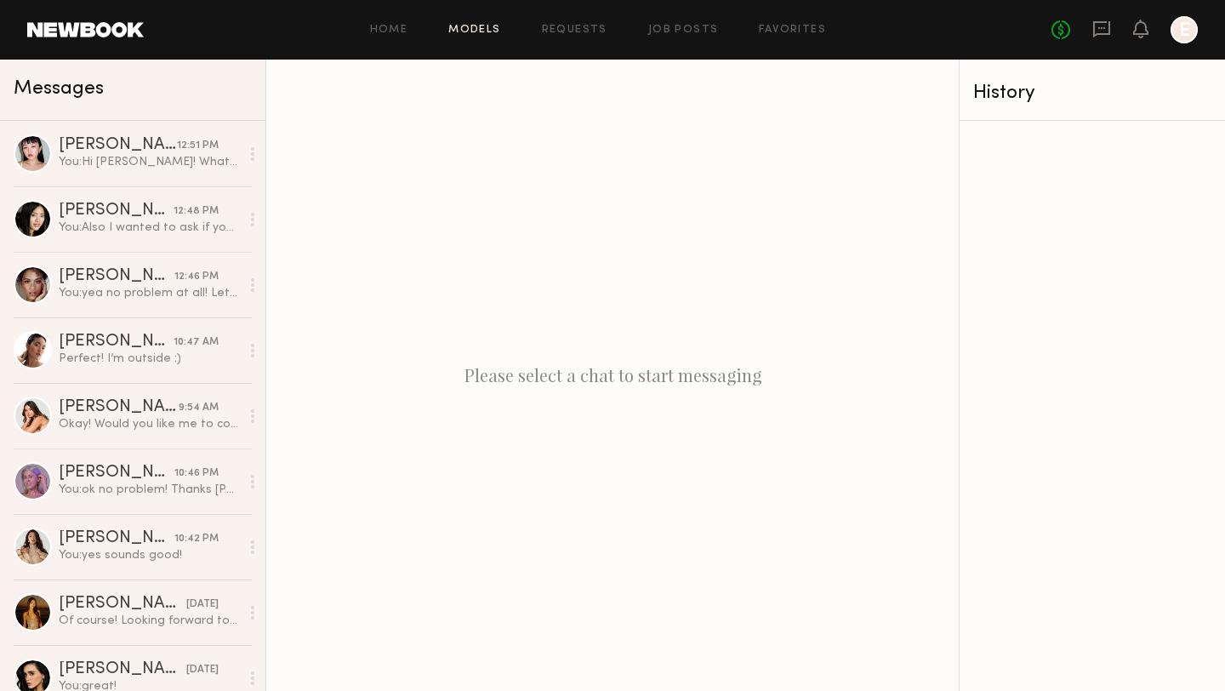
click at [459, 34] on link "Models" at bounding box center [474, 30] width 52 height 11
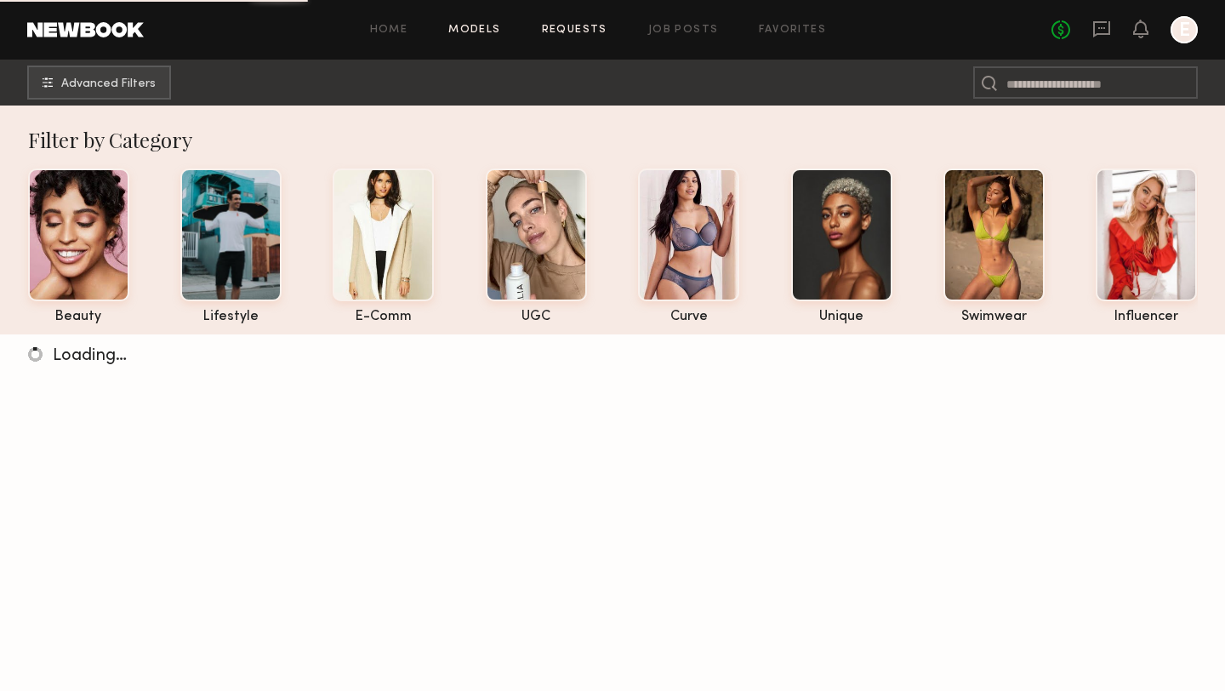
click at [569, 29] on link "Requests" at bounding box center [575, 30] width 66 height 11
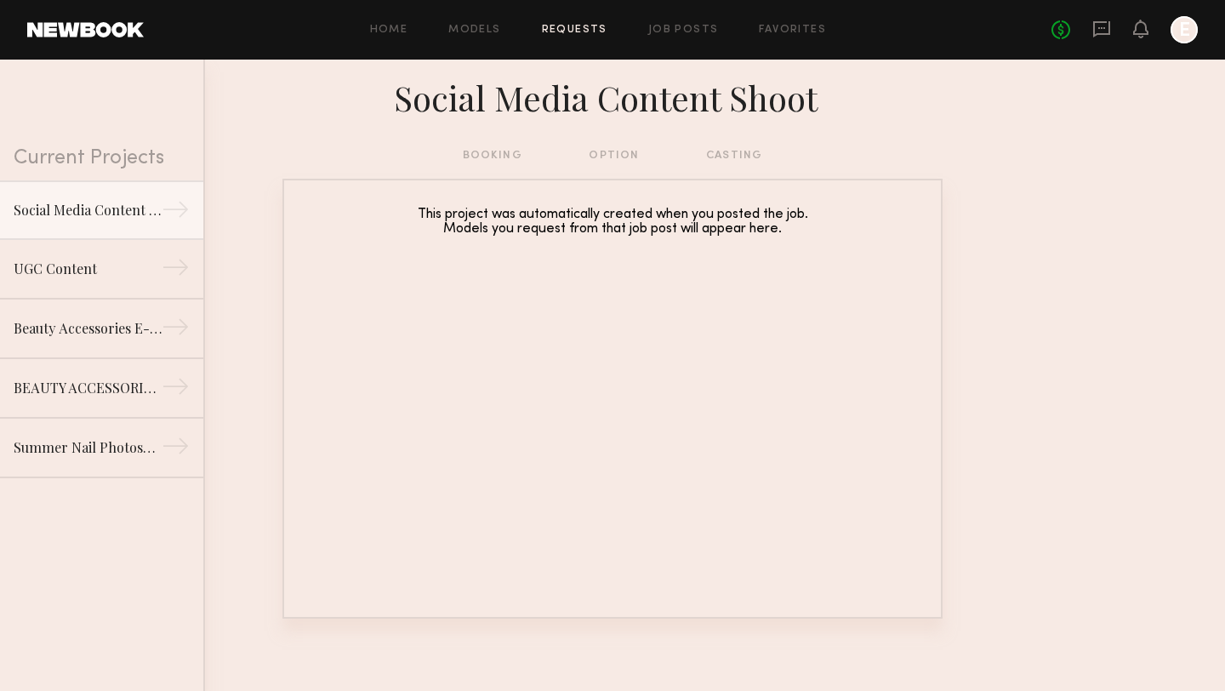
click at [475, 20] on div "Home Models Requests Job Posts Favorites Sign Out No fees up to $5,000 E" at bounding box center [671, 29] width 1054 height 27
click at [475, 31] on link "Models" at bounding box center [474, 30] width 52 height 11
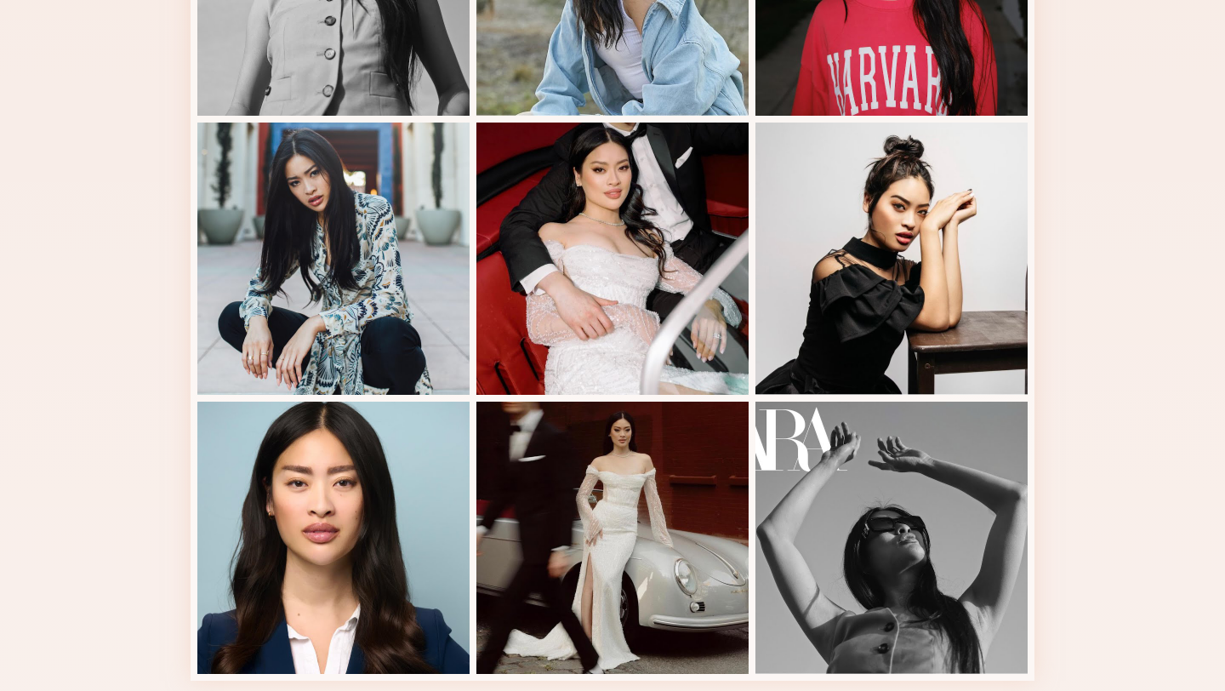
scroll to position [1061, 0]
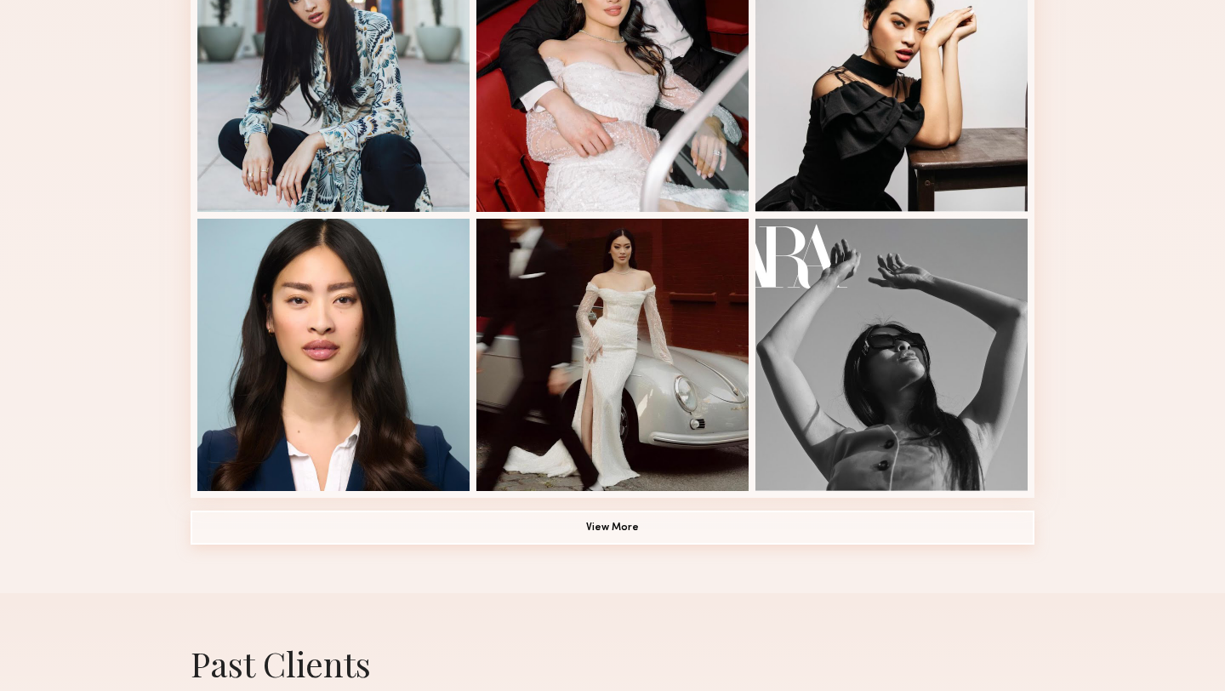
click at [500, 531] on button "View More" at bounding box center [613, 527] width 844 height 34
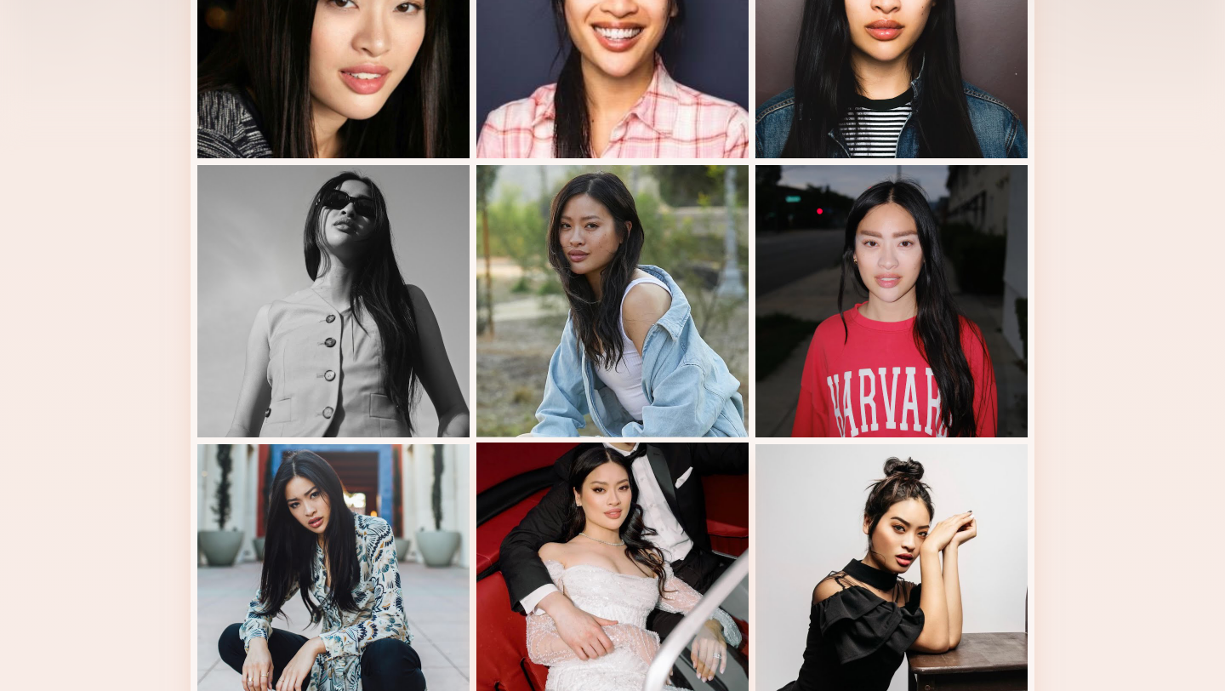
scroll to position [0, 0]
